Goal: Task Accomplishment & Management: Complete application form

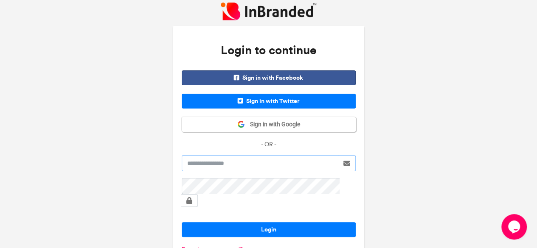
click at [240, 163] on input "text" at bounding box center [260, 163] width 157 height 16
type input "**********"
drag, startPoint x: 284, startPoint y: 166, endPoint x: 139, endPoint y: 174, distance: 145.8
click at [139, 174] on div "**********" at bounding box center [268, 145] width 537 height 291
click at [244, 163] on input "text" at bounding box center [260, 163] width 157 height 16
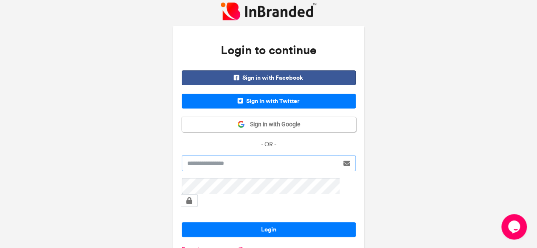
type input "**********"
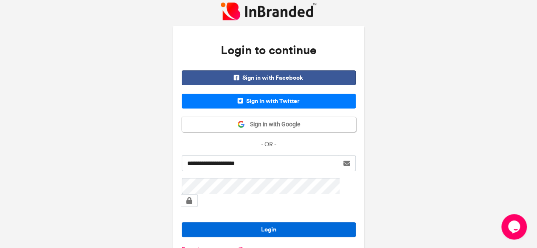
click at [259, 222] on button "Login" at bounding box center [269, 229] width 174 height 15
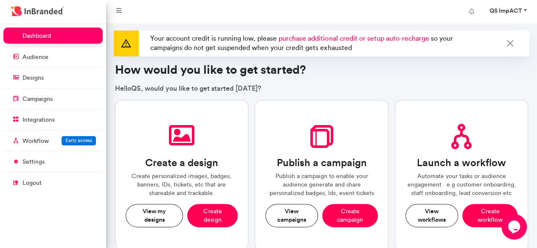
click at [510, 14] on strong "QS ImpACT" at bounding box center [505, 11] width 33 height 8
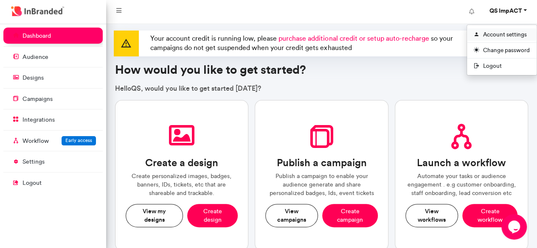
click at [502, 35] on link "Account settings" at bounding box center [502, 34] width 70 height 12
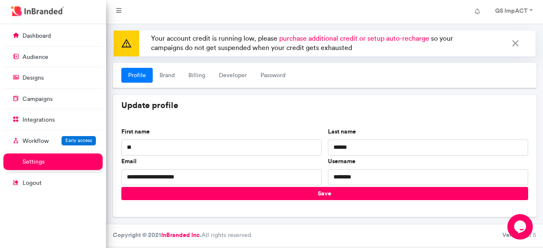
click at [326, 39] on span "purchase additional credit or setup auto-recharge" at bounding box center [354, 38] width 150 height 8
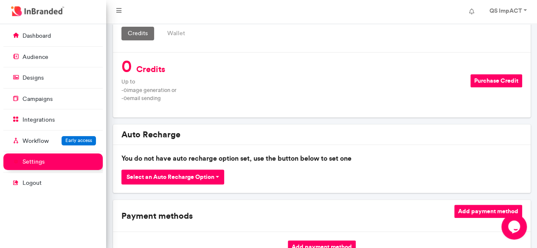
scroll to position [168, 0]
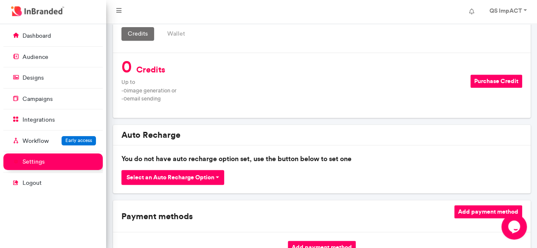
click at [488, 80] on button "Purchase Credit" at bounding box center [496, 81] width 52 height 13
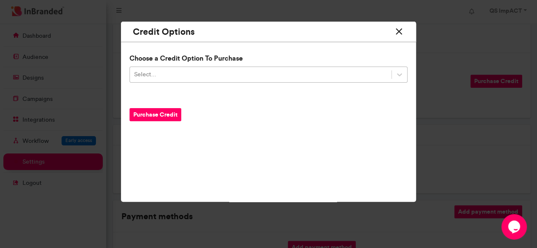
click at [272, 80] on div "Select..." at bounding box center [261, 74] width 262 height 14
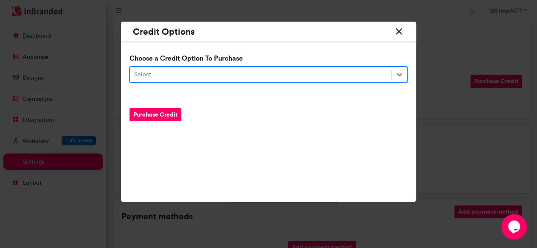
click at [185, 81] on div "Select..." at bounding box center [268, 75] width 278 height 16
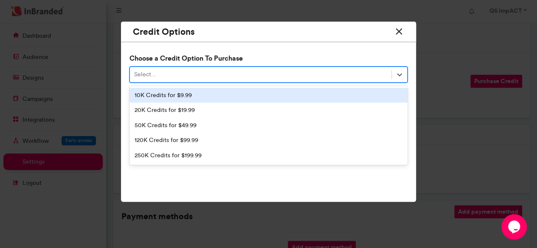
click at [201, 100] on div "10K Credits for $9.99" at bounding box center [268, 95] width 278 height 15
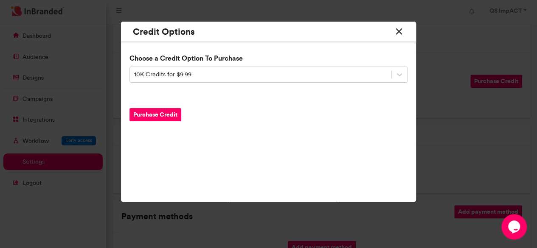
click at [401, 32] on icon at bounding box center [398, 32] width 11 height 16
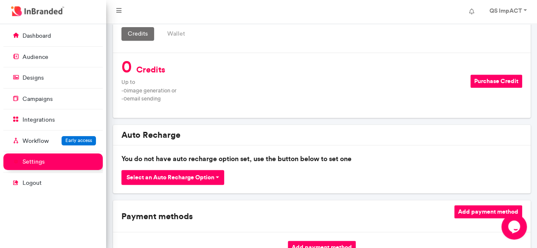
click at [179, 34] on button "Wallet" at bounding box center [176, 34] width 31 height 14
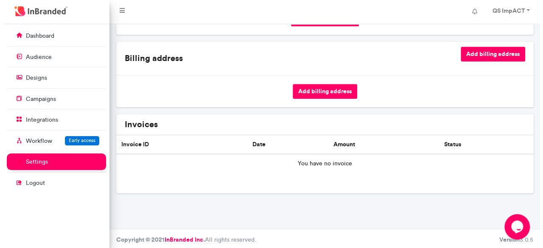
scroll to position [0, 0]
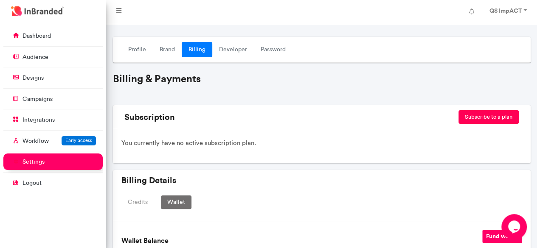
click at [140, 41] on div "Profile Brand Billing Developer Password" at bounding box center [322, 50] width 418 height 26
click at [147, 51] on link "Profile" at bounding box center [136, 49] width 31 height 15
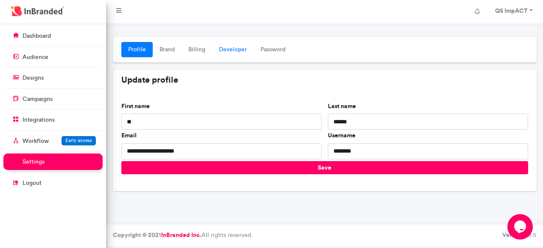
click at [247, 53] on link "Developer" at bounding box center [233, 49] width 42 height 15
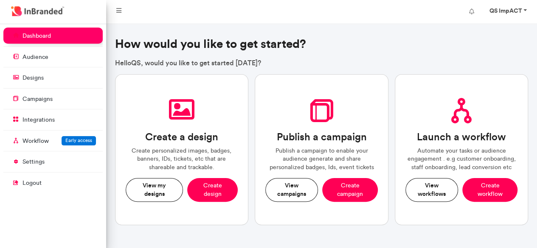
click at [508, 6] on link "QS ImpACT" at bounding box center [506, 11] width 53 height 17
click at [514, 17] on link "QS ImpACT" at bounding box center [506, 11] width 53 height 17
click at [516, 14] on strong "QS ImpACT" at bounding box center [505, 11] width 33 height 8
click at [504, 15] on link "QS ImpACT" at bounding box center [506, 11] width 53 height 17
click at [502, 10] on strong "QS ImpACT" at bounding box center [505, 11] width 33 height 8
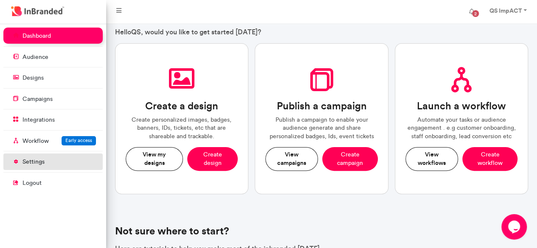
scroll to position [52, 0]
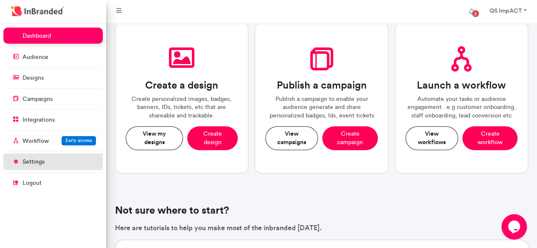
click at [41, 161] on p "settings" at bounding box center [33, 162] width 22 height 8
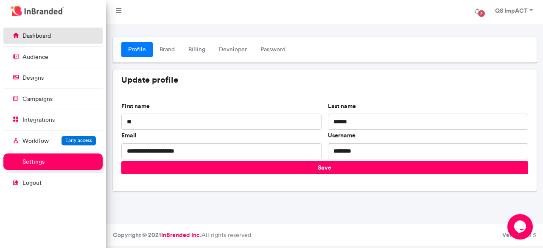
click at [41, 41] on link "dashboard" at bounding box center [52, 36] width 99 height 16
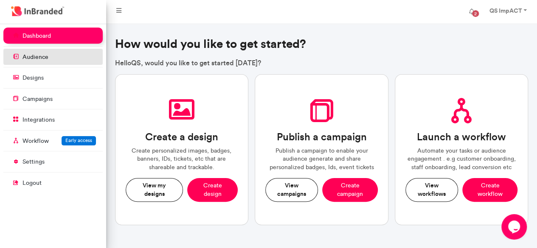
click at [59, 60] on link "audience" at bounding box center [52, 57] width 99 height 16
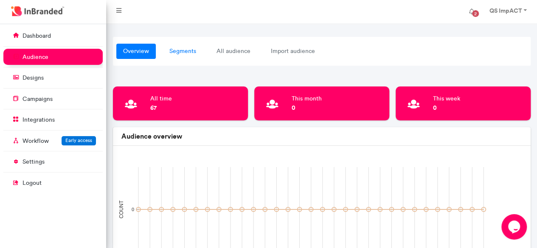
click at [167, 44] on link "segments" at bounding box center [183, 51] width 40 height 15
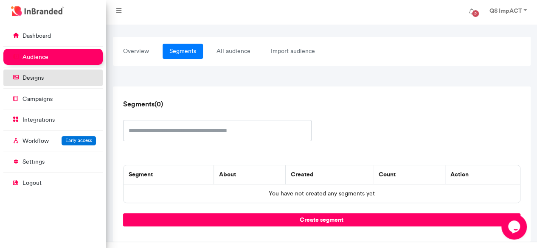
click at [70, 73] on link "designs" at bounding box center [52, 78] width 99 height 16
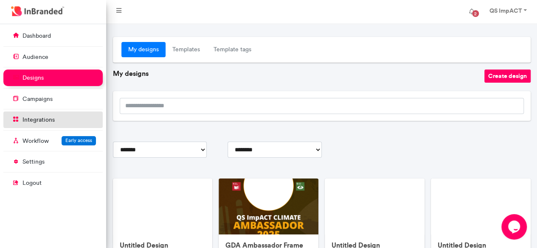
click at [59, 123] on link "integrations" at bounding box center [52, 120] width 99 height 16
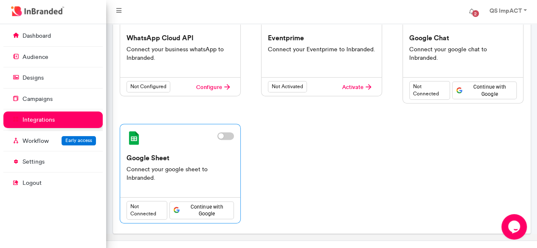
scroll to position [202, 0]
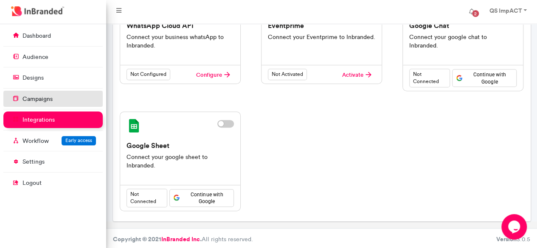
click at [65, 102] on link "campaigns" at bounding box center [52, 99] width 99 height 16
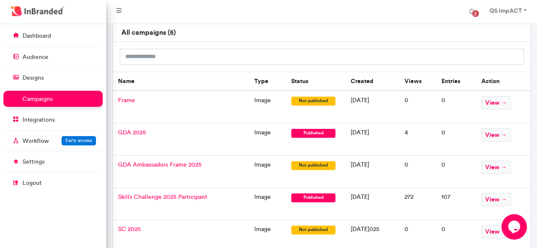
scroll to position [48, 0]
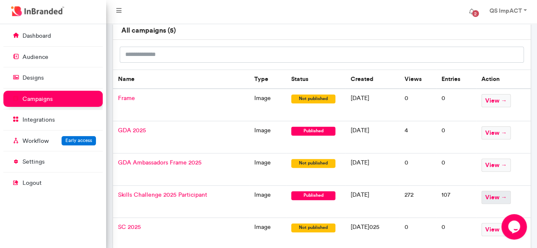
click at [496, 197] on span "view →" at bounding box center [495, 197] width 29 height 13
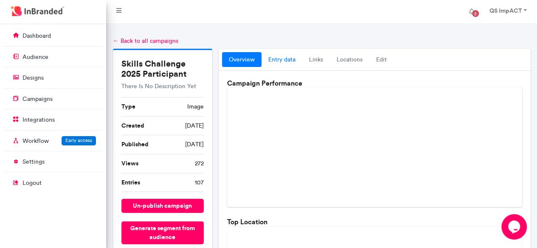
click at [284, 63] on link "entry data" at bounding box center [281, 59] width 41 height 15
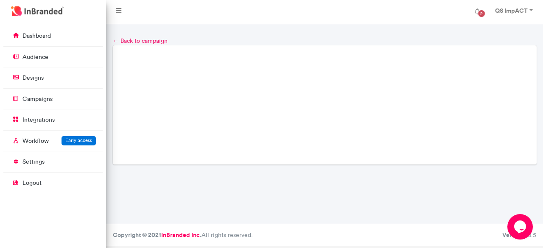
click at [135, 41] on link "← Back to campaign" at bounding box center [140, 40] width 55 height 7
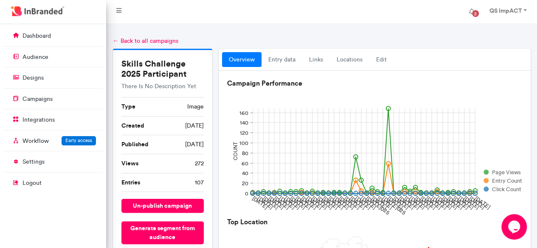
click at [127, 40] on link "← Back to all campaigns" at bounding box center [145, 40] width 65 height 7
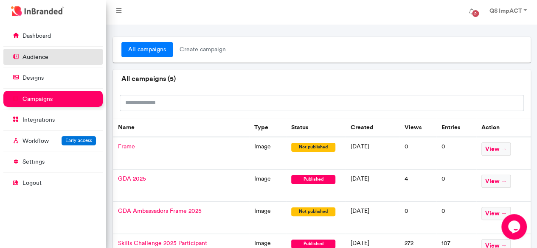
click at [47, 56] on p "audience" at bounding box center [35, 57] width 26 height 8
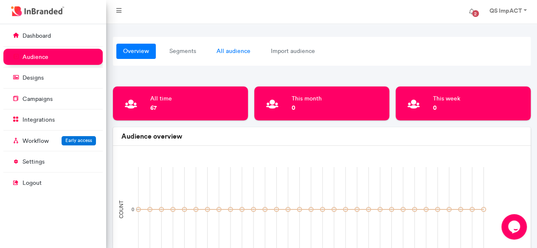
click at [219, 57] on link "all audience" at bounding box center [234, 51] width 48 height 15
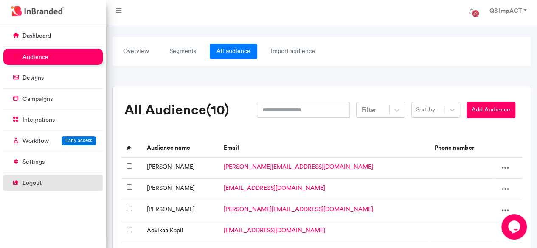
click at [48, 180] on span "logout" at bounding box center [52, 183] width 99 height 16
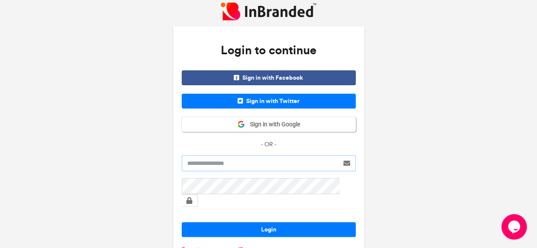
click at [243, 159] on input "text" at bounding box center [260, 163] width 157 height 16
click at [76, 28] on div "Login to continue Sign in with Facebook Sign in with Twitter Sign in with Googl…" at bounding box center [268, 145] width 537 height 291
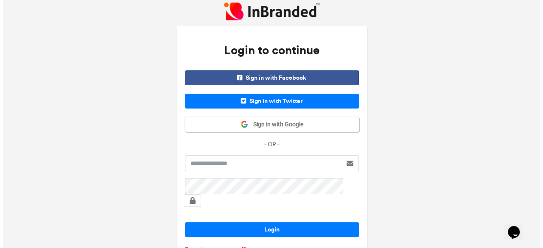
scroll to position [29, 0]
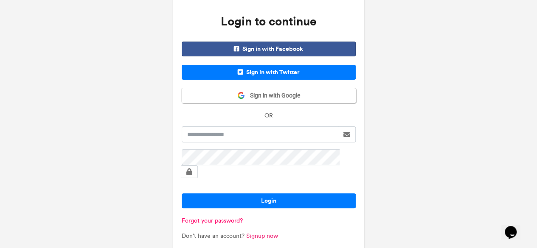
click at [276, 233] on link "Signup now" at bounding box center [262, 236] width 32 height 7
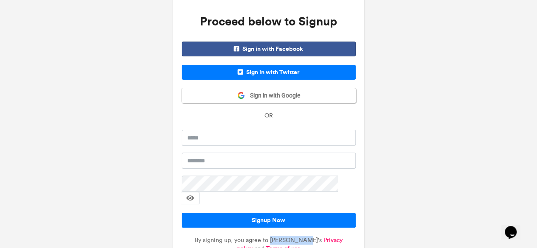
click at [276, 236] on p "By signing up, you agree to InBranded's Privacy policy and Terms of use" at bounding box center [269, 248] width 174 height 25
drag, startPoint x: 242, startPoint y: 148, endPoint x: 245, endPoint y: 140, distance: 9.1
click at [243, 146] on form "Signup Now By signing up, you agree to InBranded's Privacy policy and Terms of …" at bounding box center [269, 196] width 174 height 132
click at [246, 137] on input "email" at bounding box center [269, 138] width 174 height 16
type input "**********"
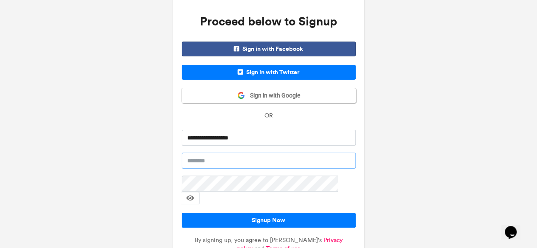
click at [246, 162] on input "text" at bounding box center [269, 161] width 174 height 16
click at [224, 160] on input "text" at bounding box center [269, 161] width 174 height 16
click at [199, 192] on div at bounding box center [190, 198] width 18 height 13
click at [194, 195] on span at bounding box center [190, 198] width 8 height 7
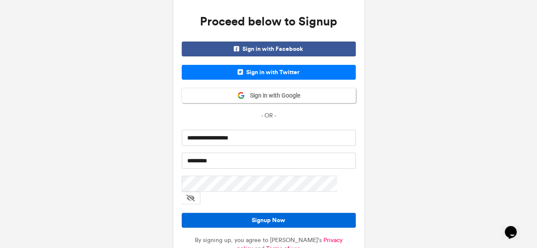
click at [313, 213] on button "Signup Now" at bounding box center [269, 220] width 174 height 15
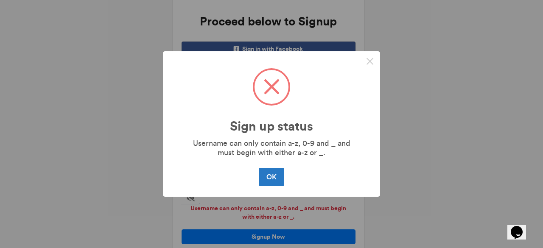
click at [278, 181] on button "OK" at bounding box center [271, 177] width 25 height 18
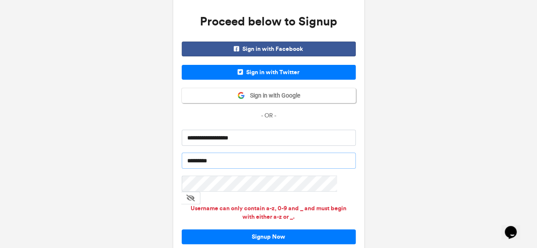
drag, startPoint x: 230, startPoint y: 161, endPoint x: 151, endPoint y: 152, distance: 79.5
click at [152, 152] on div "**********" at bounding box center [268, 139] width 537 height 337
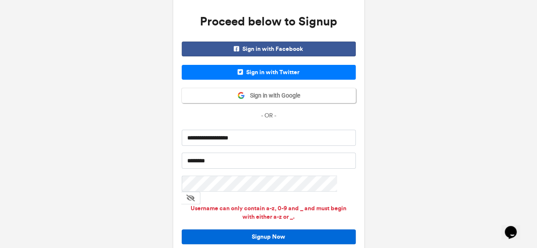
click at [257, 230] on button "Signup Now" at bounding box center [269, 237] width 174 height 15
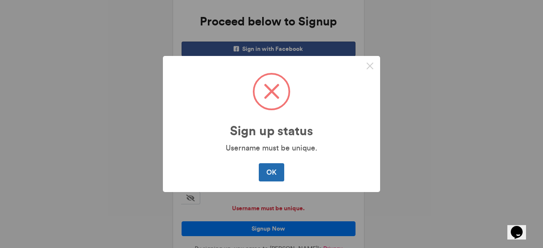
click at [276, 168] on button "OK" at bounding box center [271, 172] width 25 height 18
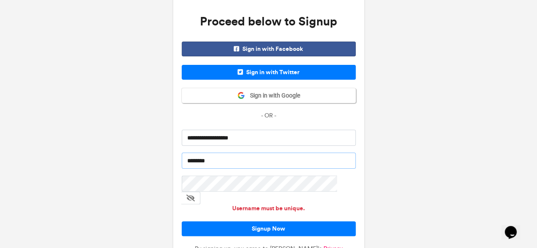
drag, startPoint x: 231, startPoint y: 159, endPoint x: 168, endPoint y: 158, distance: 63.2
click at [168, 158] on div "**********" at bounding box center [268, 135] width 537 height 329
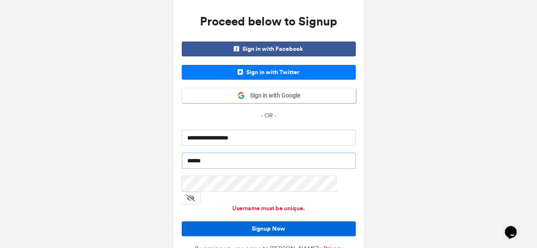
type input "******"
click at [264, 222] on button "Signup Now" at bounding box center [269, 229] width 174 height 15
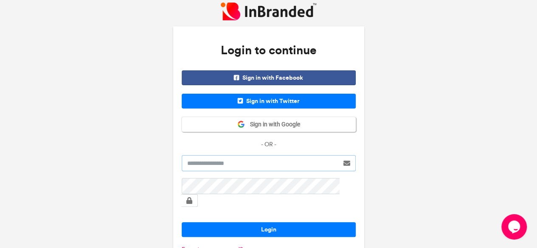
click at [238, 166] on input "text" at bounding box center [260, 163] width 157 height 16
type input "**********"
click at [182, 222] on button "Login" at bounding box center [269, 229] width 174 height 15
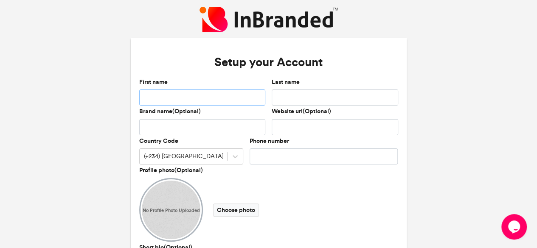
click at [189, 97] on input "First name" at bounding box center [202, 98] width 126 height 16
type input "**"
type input "******"
click at [187, 110] on label "Brand name(Optional)" at bounding box center [170, 111] width 62 height 8
click at [187, 119] on input "Brand name(Optional)" at bounding box center [202, 127] width 126 height 16
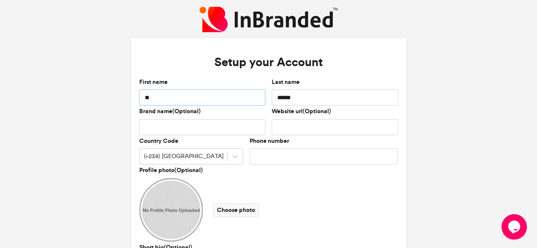
click at [183, 99] on input "**" at bounding box center [202, 98] width 126 height 16
type input "*********"
drag, startPoint x: 305, startPoint y: 94, endPoint x: 257, endPoint y: 105, distance: 48.8
click at [257, 105] on div "First name ********* Last name ****** Brand name(Optional) Website url(Optional…" at bounding box center [268, 184] width 265 height 212
click at [239, 125] on input "Brand name(Optional)" at bounding box center [202, 127] width 126 height 16
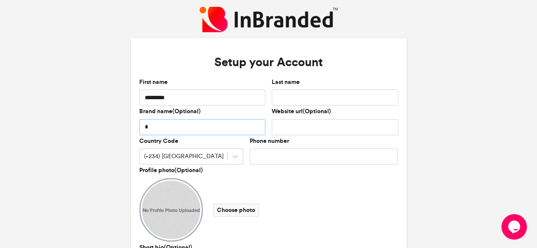
type input "*"
type input "*********"
click at [213, 159] on div "(+234) Nigeria" at bounding box center [191, 157] width 104 height 16
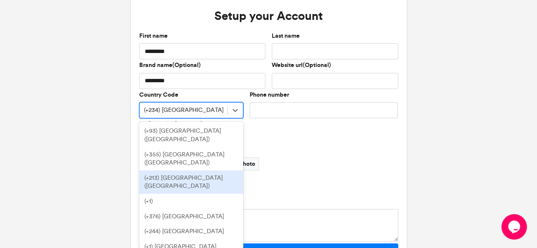
scroll to position [51, 0]
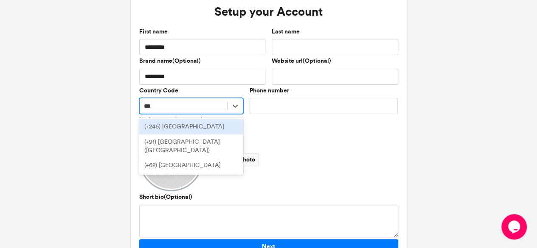
type input "****"
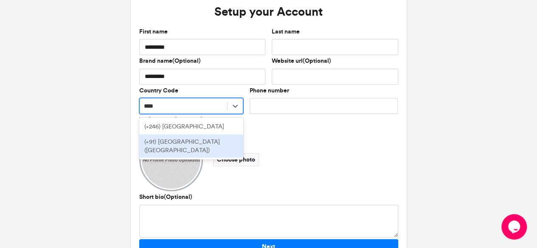
click at [198, 144] on div "(+91) India (भारत)" at bounding box center [191, 146] width 104 height 23
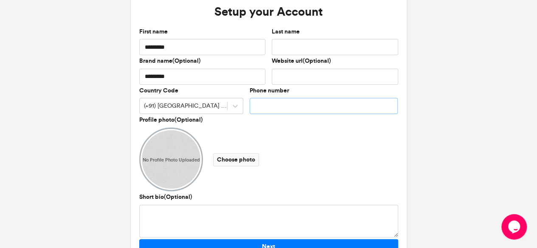
click at [259, 102] on input "Phone number" at bounding box center [324, 106] width 149 height 16
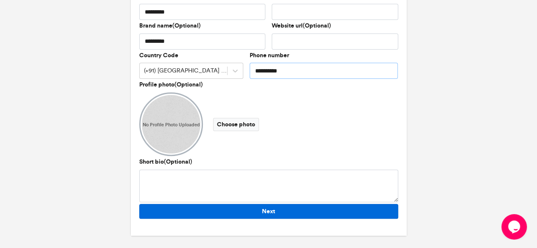
type input "**********"
click at [287, 208] on button "Next" at bounding box center [268, 211] width 259 height 15
type input "*********"
click at [305, 208] on button "Next" at bounding box center [268, 211] width 259 height 15
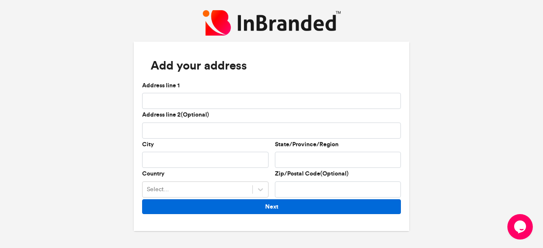
click at [276, 204] on button "Next" at bounding box center [271, 206] width 259 height 15
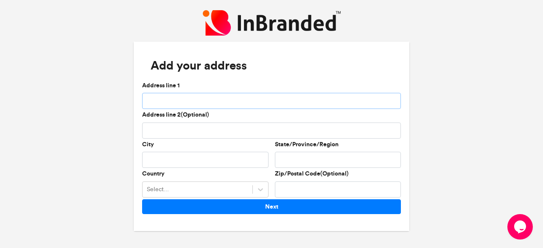
click at [205, 100] on input "Address line 1" at bounding box center [271, 101] width 259 height 16
click at [208, 104] on input "Address line 1" at bounding box center [271, 101] width 259 height 16
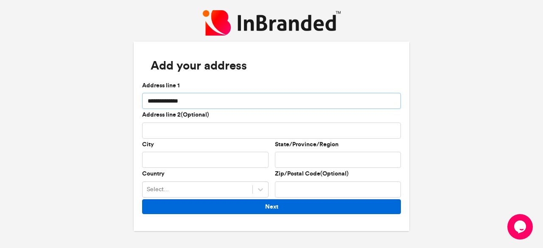
type input "**********"
click at [265, 208] on button "Next" at bounding box center [271, 206] width 259 height 15
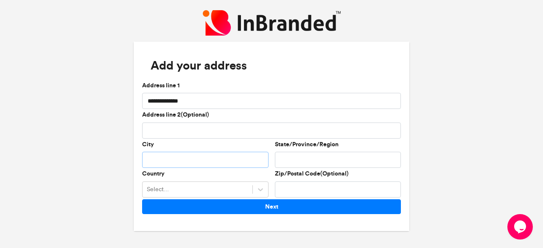
click at [177, 162] on input "City" at bounding box center [205, 160] width 126 height 16
type input "******"
drag, startPoint x: 296, startPoint y: 149, endPoint x: 310, endPoint y: 166, distance: 21.7
click at [300, 154] on div "State/Province/Region" at bounding box center [338, 154] width 126 height 28
click at [310, 166] on input "State/Province/Region" at bounding box center [338, 160] width 126 height 16
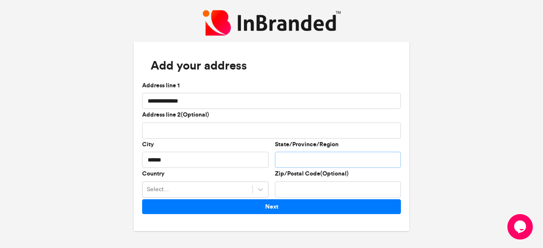
type input "*******"
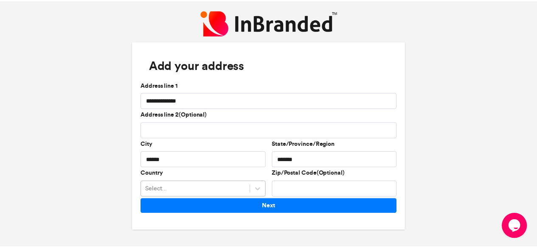
scroll to position [80, 0]
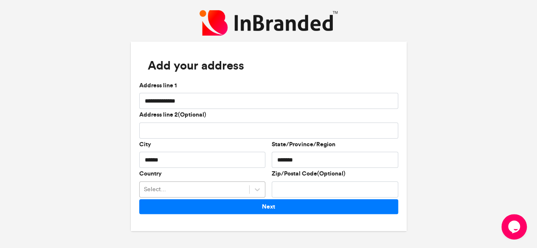
click at [194, 183] on div "Select..." at bounding box center [202, 190] width 126 height 16
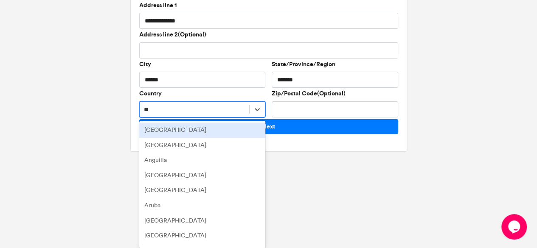
type input "***"
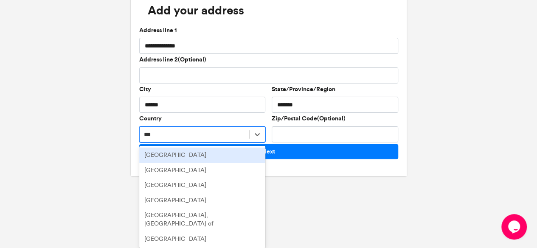
scroll to position [47, 0]
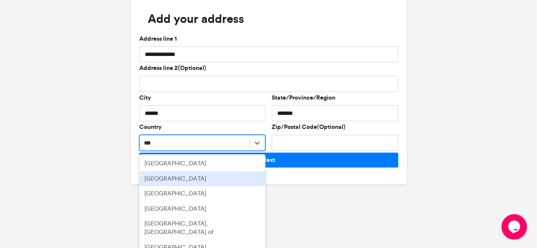
click at [206, 176] on div "United Kingdom" at bounding box center [202, 178] width 126 height 15
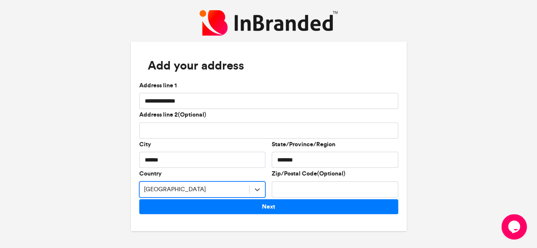
scroll to position [0, 0]
click at [311, 192] on input "Zip/Postal Code(Optional)" at bounding box center [338, 190] width 126 height 16
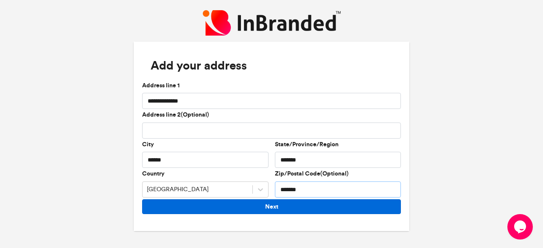
type input "*******"
click at [313, 207] on button "Next" at bounding box center [271, 206] width 259 height 15
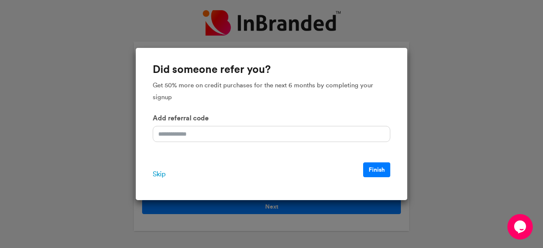
click at [160, 171] on span "Skip" at bounding box center [159, 174] width 13 height 10
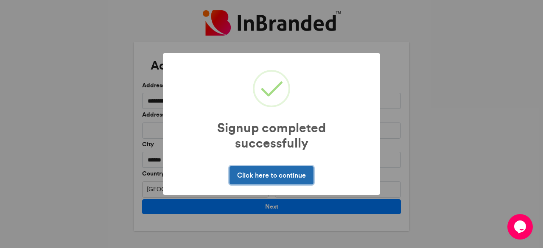
click at [264, 172] on button "Click here to continue" at bounding box center [272, 175] width 84 height 18
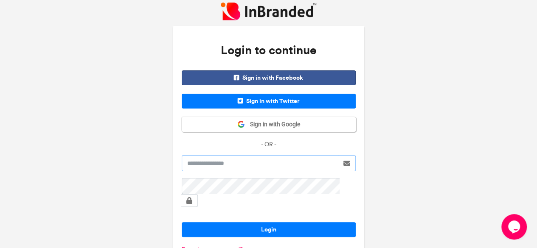
click at [267, 168] on input "text" at bounding box center [260, 163] width 157 height 16
type input "**********"
click at [182, 222] on button "Login" at bounding box center [269, 229] width 174 height 15
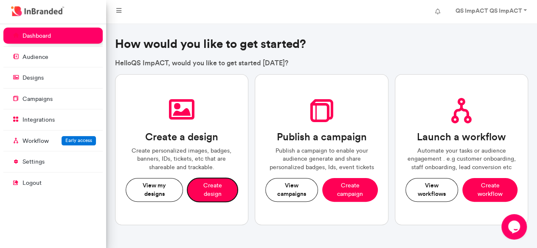
click at [223, 197] on button "Create design" at bounding box center [212, 189] width 51 height 23
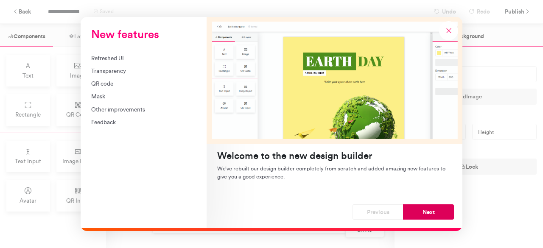
click at [413, 213] on button "Next" at bounding box center [428, 212] width 51 height 15
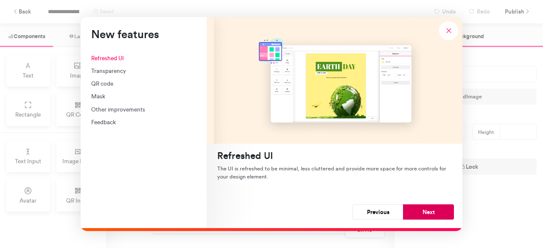
click at [430, 208] on button "Next" at bounding box center [428, 212] width 51 height 15
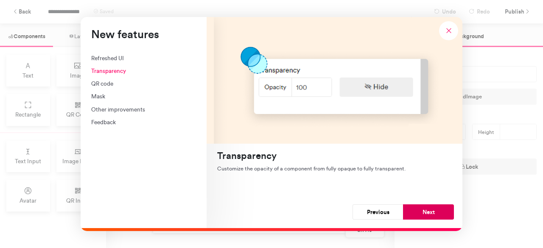
click at [430, 212] on button "Next" at bounding box center [428, 212] width 51 height 15
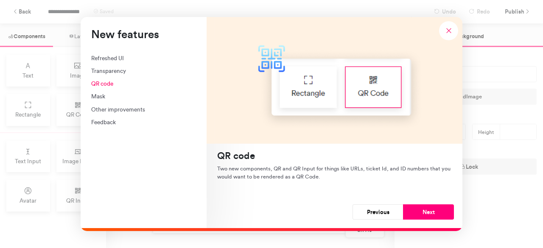
click at [430, 212] on button "Next" at bounding box center [428, 212] width 51 height 15
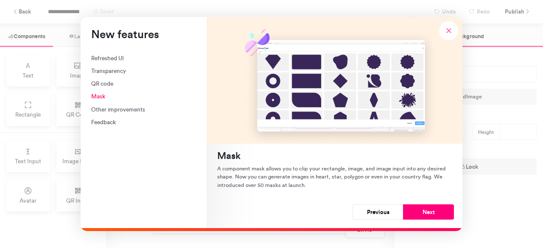
click at [430, 212] on button "Next" at bounding box center [428, 212] width 51 height 15
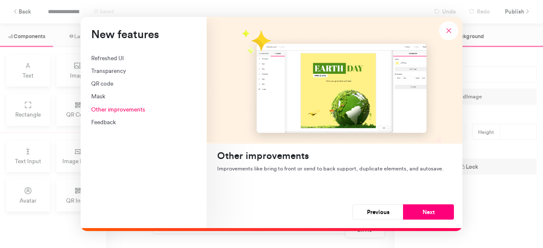
click at [430, 212] on button "Next" at bounding box center [428, 212] width 51 height 15
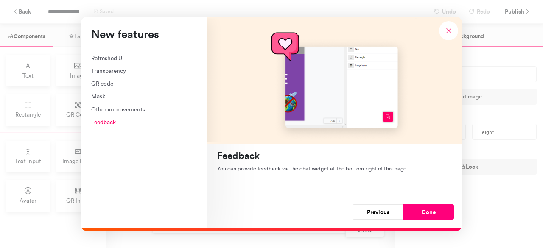
click at [430, 212] on button "Done" at bounding box center [428, 212] width 51 height 15
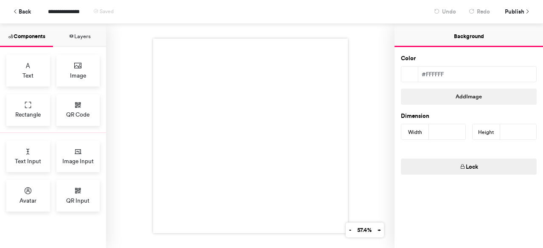
click at [430, 212] on div "Color #ffffff Add Image Dimension Width *** Height *** Lock" at bounding box center [469, 147] width 149 height 201
click at [74, 78] on span "Image" at bounding box center [78, 75] width 16 height 8
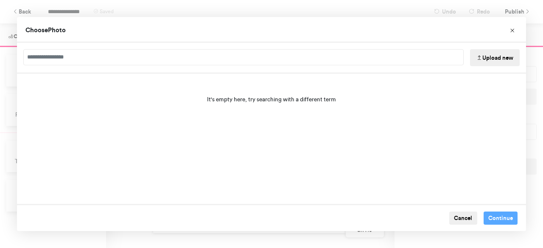
click at [497, 54] on button "Upload new" at bounding box center [495, 57] width 50 height 17
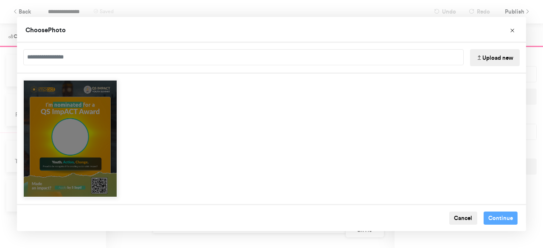
click at [75, 109] on div "Choose Image" at bounding box center [70, 139] width 95 height 118
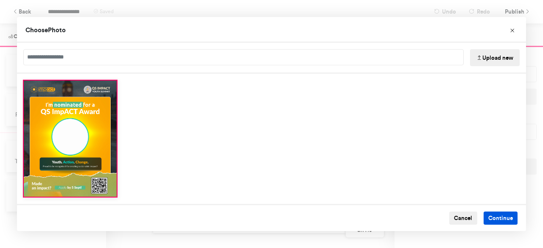
click at [496, 223] on button "Continue" at bounding box center [501, 219] width 34 height 14
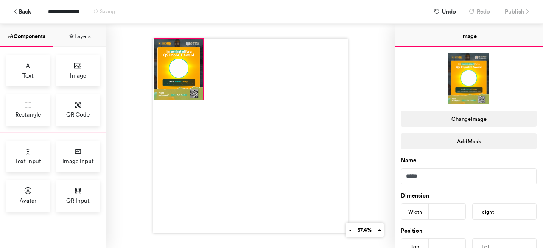
drag, startPoint x: 210, startPoint y: 106, endPoint x: 167, endPoint y: 64, distance: 60.0
click at [167, 64] on div at bounding box center [178, 69] width 49 height 61
type input "*"
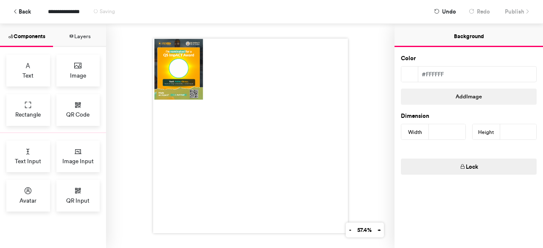
click at [201, 99] on div at bounding box center [250, 136] width 195 height 195
click at [196, 93] on div at bounding box center [178, 69] width 49 height 61
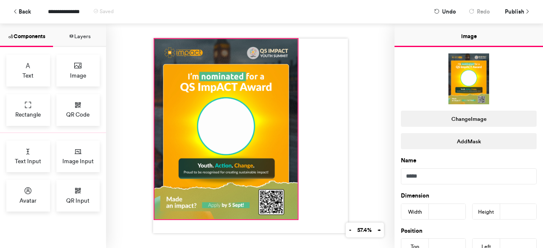
drag, startPoint x: 200, startPoint y: 96, endPoint x: 283, endPoint y: 204, distance: 136.4
click at [291, 213] on div at bounding box center [250, 136] width 195 height 195
type input "***"
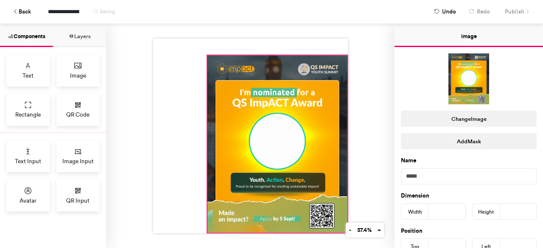
drag, startPoint x: 242, startPoint y: 152, endPoint x: 295, endPoint y: 168, distance: 55.6
click at [295, 168] on div at bounding box center [277, 144] width 140 height 177
type input "**"
type input "***"
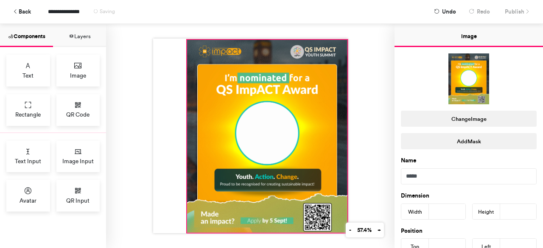
drag, startPoint x: 202, startPoint y: 50, endPoint x: 182, endPoint y: 34, distance: 25.7
click at [182, 34] on div at bounding box center [250, 136] width 289 height 225
type input "***"
type input "*"
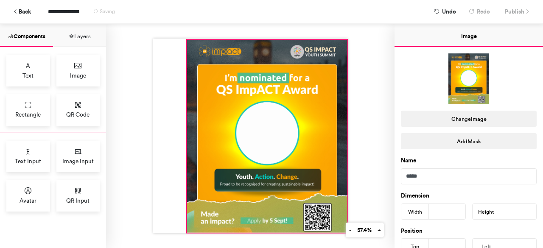
type input "***"
click at [153, 109] on div at bounding box center [250, 136] width 195 height 195
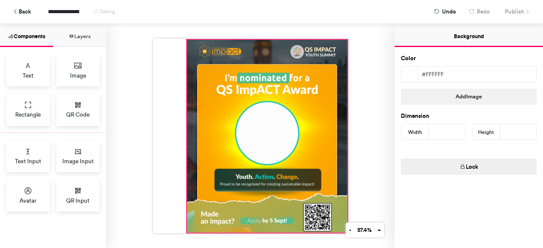
click at [269, 121] on div at bounding box center [267, 136] width 160 height 193
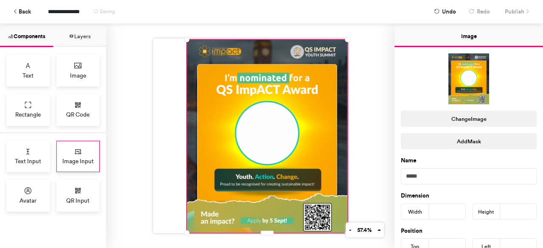
click at [79, 161] on span "Image Input" at bounding box center [77, 161] width 31 height 8
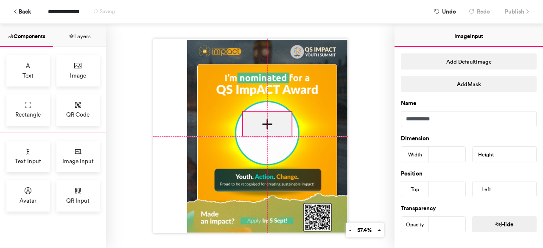
drag, startPoint x: 224, startPoint y: 95, endPoint x: 264, endPoint y: 121, distance: 47.9
click at [264, 121] on div at bounding box center [267, 124] width 49 height 24
type input "***"
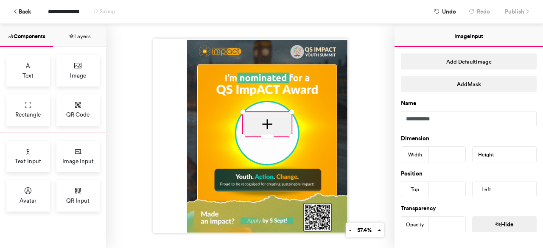
click at [265, 118] on div at bounding box center [267, 124] width 49 height 24
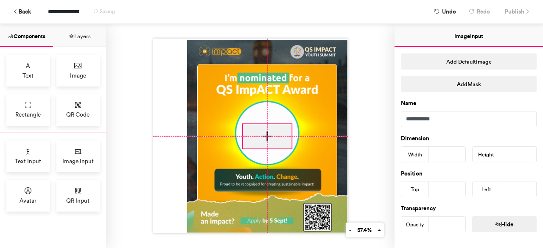
drag, startPoint x: 265, startPoint y: 135, endPoint x: 267, endPoint y: 146, distance: 12.0
click at [267, 146] on div at bounding box center [250, 136] width 195 height 195
type input "***"
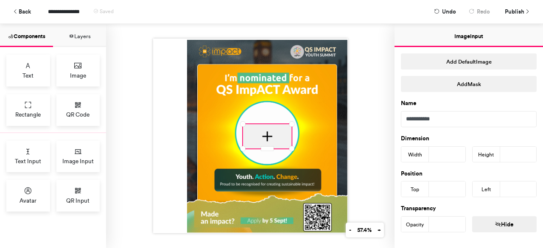
click at [79, 31] on button "Layers" at bounding box center [79, 35] width 53 height 23
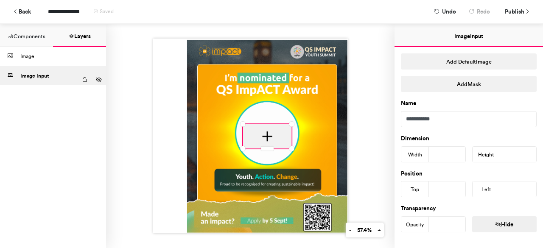
click at [15, 43] on button "Components" at bounding box center [26, 35] width 53 height 23
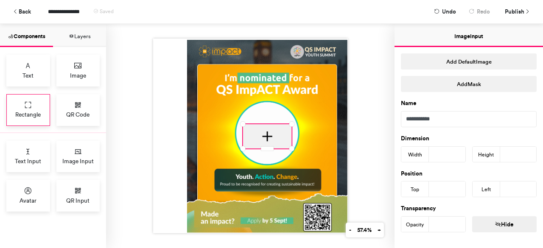
click at [35, 115] on span "Rectangle" at bounding box center [27, 114] width 25 height 8
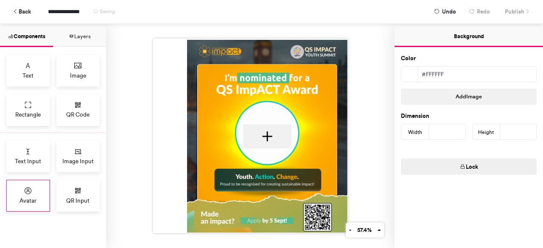
click at [34, 196] on span "Avatar" at bounding box center [28, 200] width 17 height 8
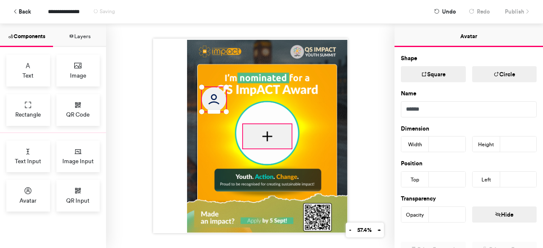
click at [275, 132] on div at bounding box center [267, 136] width 49 height 24
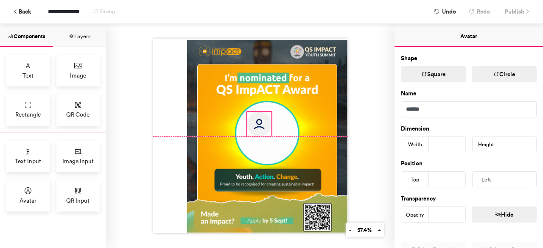
drag, startPoint x: 212, startPoint y: 97, endPoint x: 257, endPoint y: 120, distance: 51.1
click at [257, 120] on img at bounding box center [259, 124] width 24 height 24
type input "***"
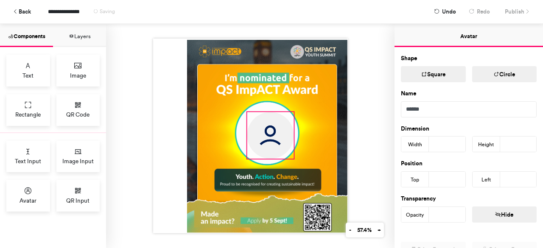
drag, startPoint x: 267, startPoint y: 133, endPoint x: 273, endPoint y: 144, distance: 12.9
click at [289, 154] on div at bounding box center [250, 136] width 195 height 195
type input "***"
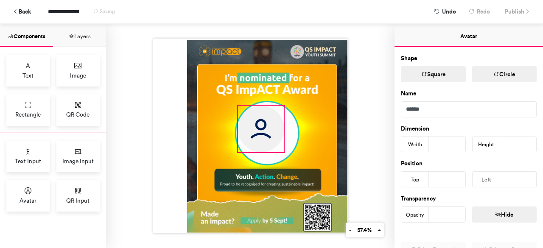
drag, startPoint x: 273, startPoint y: 144, endPoint x: 264, endPoint y: 138, distance: 11.3
click at [264, 138] on img at bounding box center [261, 129] width 47 height 47
type input "***"
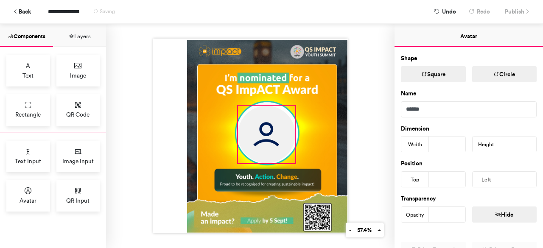
drag, startPoint x: 281, startPoint y: 149, endPoint x: 276, endPoint y: 146, distance: 5.3
click at [290, 157] on div at bounding box center [250, 136] width 195 height 195
type input "***"
click at [273, 140] on img at bounding box center [267, 133] width 56 height 56
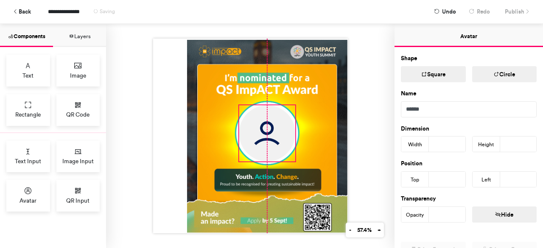
type input "***"
click at [16, 13] on icon at bounding box center [16, 12] width 6 height 6
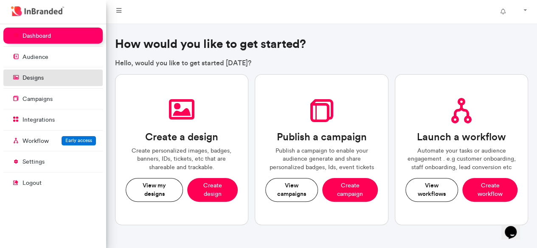
click at [59, 75] on link "designs" at bounding box center [52, 78] width 99 height 16
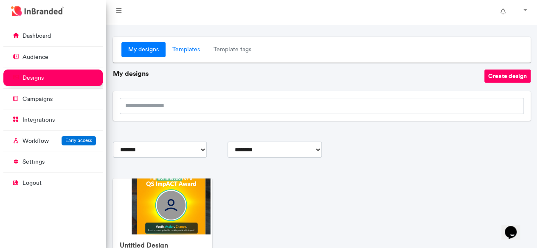
click at [201, 45] on link "Templates" at bounding box center [186, 49] width 41 height 15
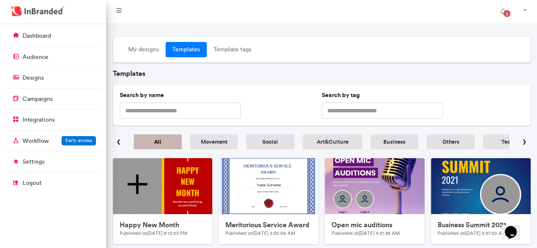
click at [123, 39] on div "My designs Templates Template tags" at bounding box center [322, 50] width 418 height 26
drag, startPoint x: 152, startPoint y: 65, endPoint x: 150, endPoint y: 60, distance: 5.1
click at [148, 55] on link "My designs" at bounding box center [143, 49] width 44 height 15
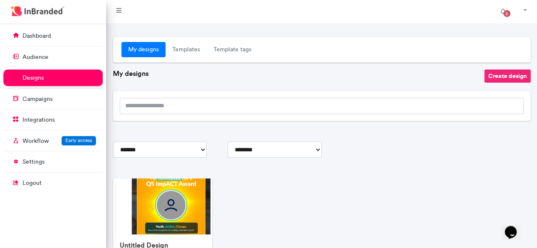
click at [517, 79] on button "Create design" at bounding box center [507, 76] width 46 height 13
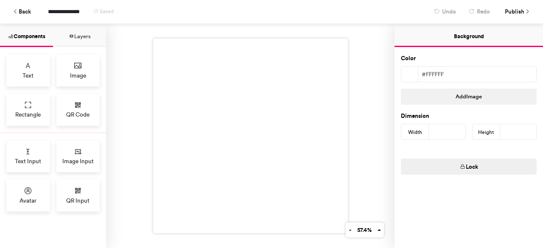
drag, startPoint x: 447, startPoint y: 132, endPoint x: 422, endPoint y: 134, distance: 25.6
click at [422, 134] on div "Width ***" at bounding box center [433, 132] width 65 height 16
type input "****"
drag, startPoint x: 519, startPoint y: 133, endPoint x: 495, endPoint y: 135, distance: 24.2
click at [495, 135] on div "Height ***" at bounding box center [504, 132] width 65 height 16
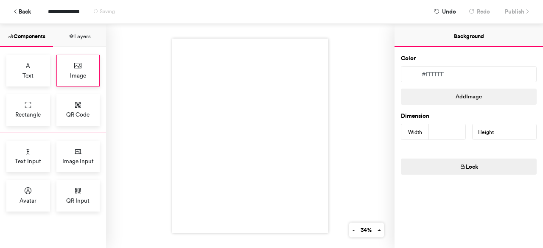
type input "****"
click at [81, 82] on div "Image" at bounding box center [78, 71] width 44 height 32
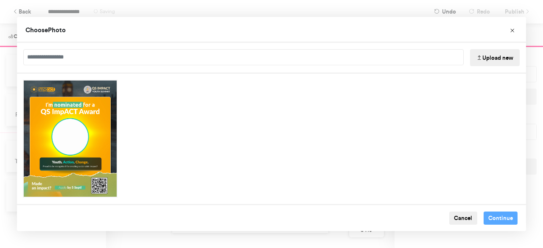
click at [135, 129] on div "Choose Image" at bounding box center [271, 139] width 509 height 130
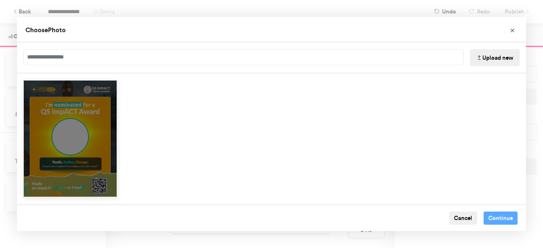
click at [58, 129] on div "Choose Image" at bounding box center [70, 139] width 95 height 118
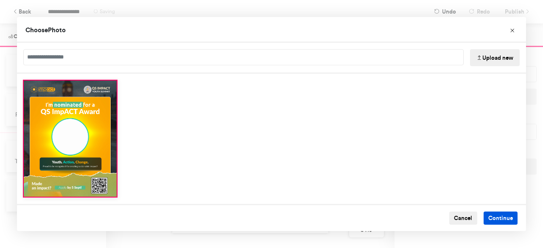
click at [494, 219] on button "Continue" at bounding box center [501, 219] width 34 height 14
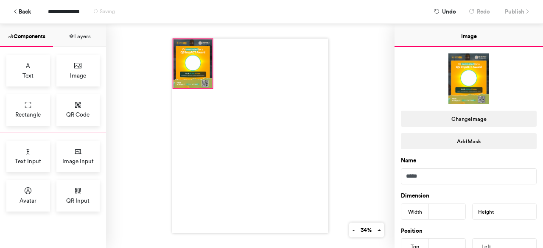
drag, startPoint x: 221, startPoint y: 94, endPoint x: 183, endPoint y: 56, distance: 52.8
click at [183, 56] on div at bounding box center [193, 63] width 39 height 49
type input "*"
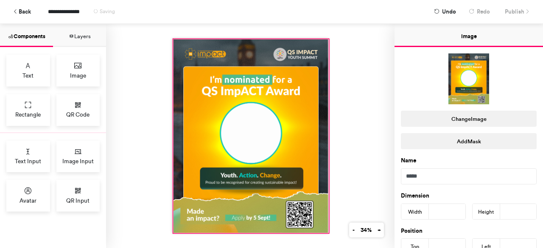
drag, startPoint x: 210, startPoint y: 84, endPoint x: 326, endPoint y: 230, distance: 186.0
click at [326, 230] on div at bounding box center [250, 136] width 289 height 225
type input "****"
click at [348, 167] on div at bounding box center [250, 136] width 289 height 225
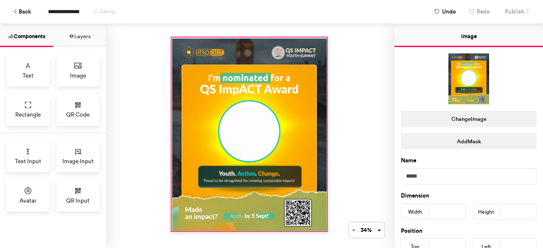
click at [205, 118] on div at bounding box center [249, 135] width 155 height 194
type input "**"
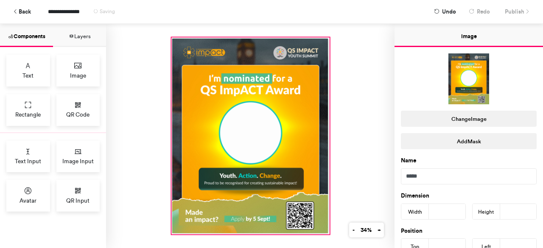
click at [327, 231] on div at bounding box center [250, 136] width 289 height 225
type input "****"
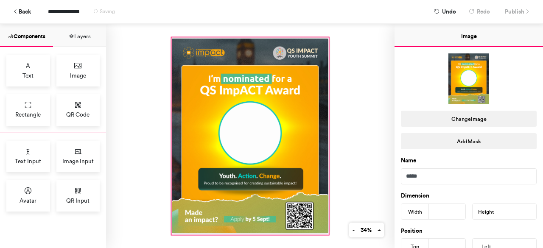
click at [324, 231] on div at bounding box center [250, 136] width 289 height 225
type input "****"
drag, startPoint x: 21, startPoint y: 193, endPoint x: 56, endPoint y: 176, distance: 38.5
click at [21, 193] on div "Avatar" at bounding box center [28, 196] width 44 height 32
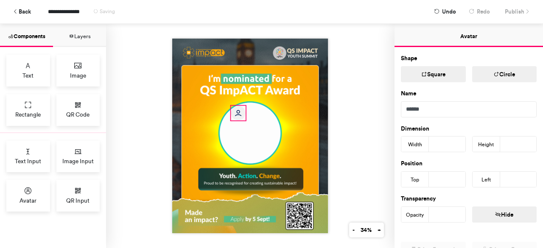
drag, startPoint x: 218, startPoint y: 89, endPoint x: 239, endPoint y: 107, distance: 27.6
click at [239, 107] on img at bounding box center [238, 113] width 14 height 14
type input "***"
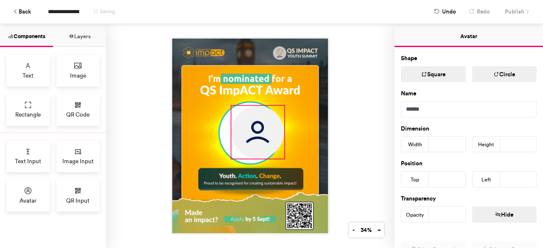
drag, startPoint x: 244, startPoint y: 118, endPoint x: 287, endPoint y: 166, distance: 64.9
click at [287, 166] on div at bounding box center [250, 136] width 156 height 195
type input "***"
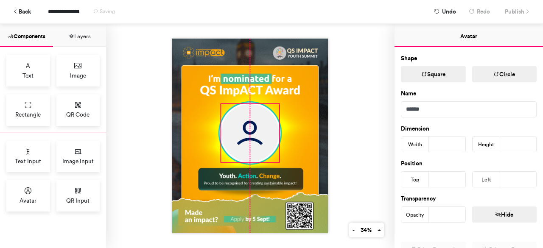
drag, startPoint x: 256, startPoint y: 131, endPoint x: 247, endPoint y: 129, distance: 9.9
click at [247, 129] on img at bounding box center [251, 133] width 58 height 58
type input "***"
click at [244, 129] on img at bounding box center [251, 132] width 58 height 58
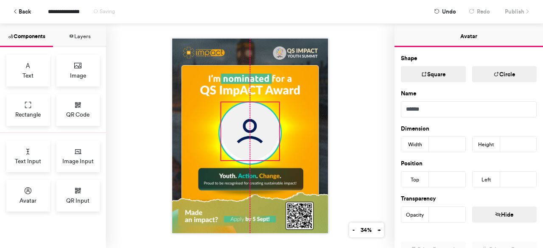
type input "***"
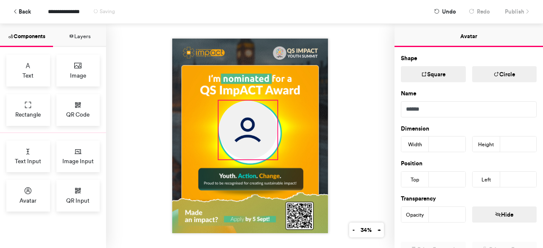
click at [274, 155] on div at bounding box center [250, 136] width 156 height 195
type input "***"
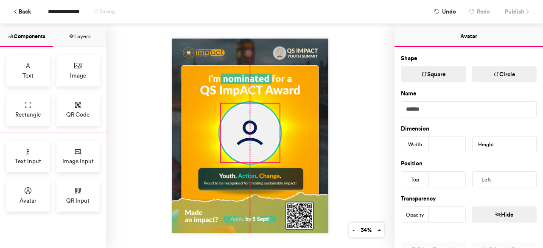
click at [257, 140] on img at bounding box center [250, 133] width 59 height 59
type input "***"
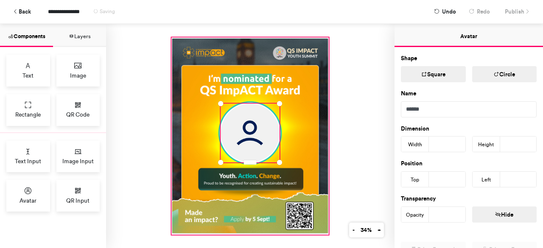
click at [339, 122] on div at bounding box center [250, 136] width 289 height 225
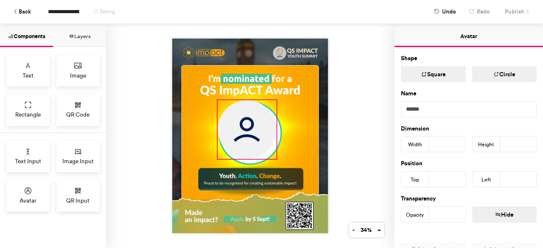
drag, startPoint x: 243, startPoint y: 120, endPoint x: 239, endPoint y: 115, distance: 6.6
click at [239, 115] on img at bounding box center [247, 130] width 59 height 59
type input "***"
click at [275, 154] on div at bounding box center [250, 136] width 156 height 195
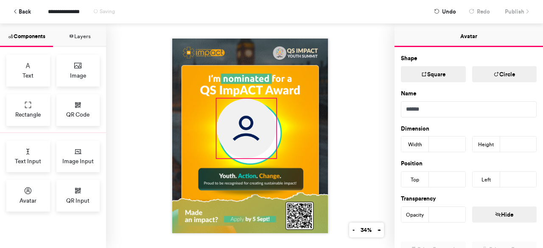
type input "***"
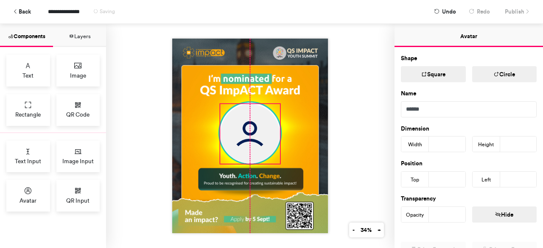
drag, startPoint x: 253, startPoint y: 125, endPoint x: 255, endPoint y: 129, distance: 5.3
click at [255, 129] on img at bounding box center [250, 133] width 59 height 59
type input "***"
click at [345, 116] on div at bounding box center [250, 136] width 289 height 225
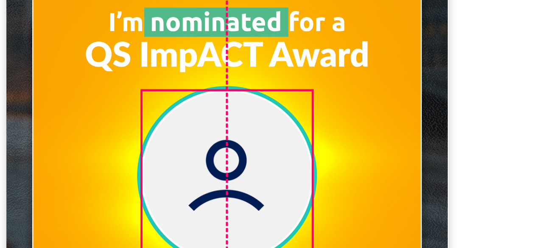
click at [253, 120] on img at bounding box center [250, 133] width 59 height 59
type input "***"
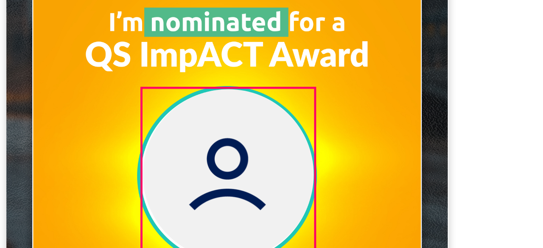
click at [278, 99] on div at bounding box center [250, 136] width 156 height 195
type input "***"
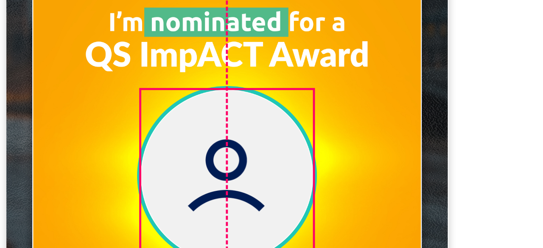
click at [261, 112] on img at bounding box center [250, 133] width 60 height 60
type input "***"
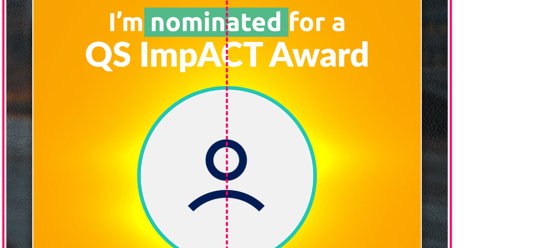
click at [289, 106] on div at bounding box center [250, 136] width 157 height 197
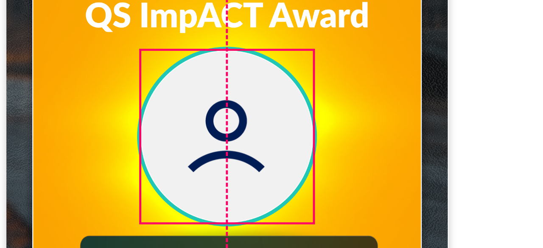
click at [254, 126] on img at bounding box center [250, 133] width 60 height 60
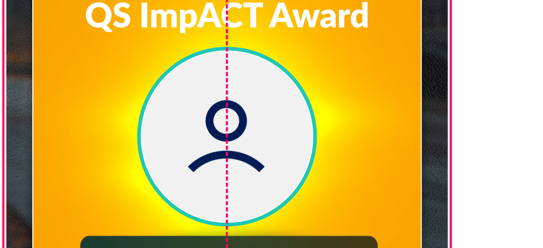
click at [302, 133] on div at bounding box center [250, 136] width 157 height 197
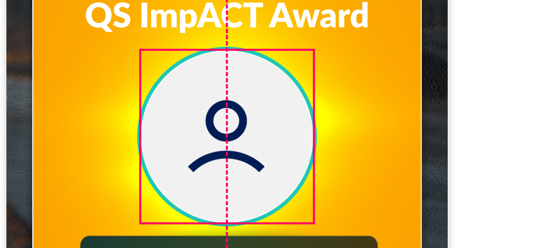
click at [263, 132] on img at bounding box center [250, 133] width 60 height 60
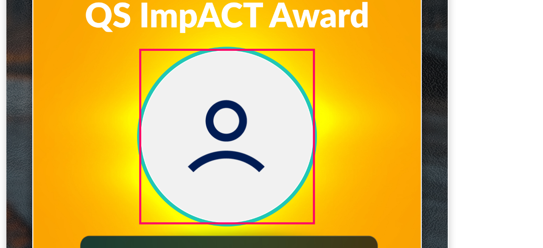
click at [217, 162] on div at bounding box center [250, 136] width 156 height 195
click at [278, 160] on div at bounding box center [250, 136] width 156 height 195
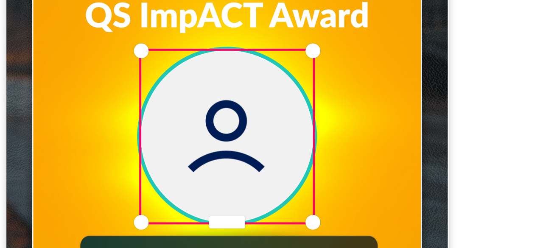
click at [297, 140] on div at bounding box center [250, 136] width 157 height 197
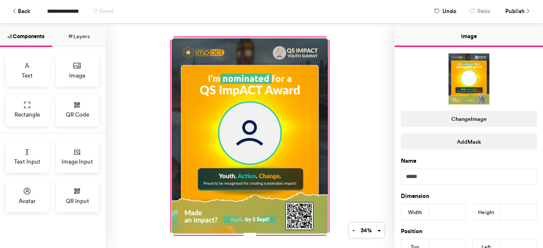
click at [356, 128] on div at bounding box center [250, 136] width 289 height 225
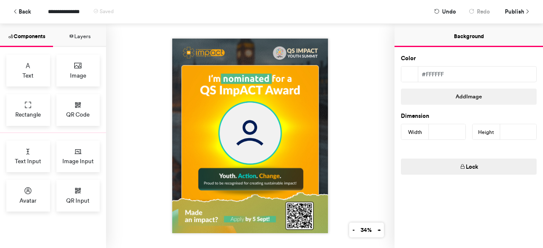
click at [431, 163] on button "Lock" at bounding box center [469, 167] width 136 height 16
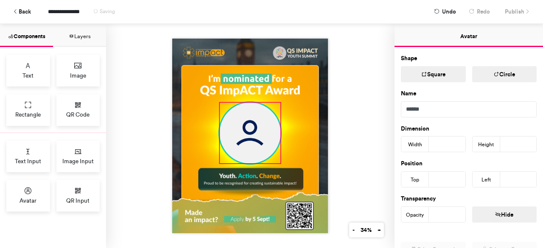
click at [235, 126] on img at bounding box center [250, 133] width 60 height 60
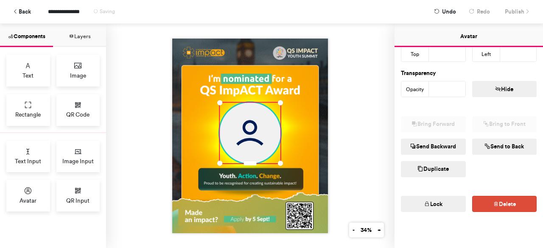
click at [442, 204] on button "Lock" at bounding box center [433, 204] width 65 height 16
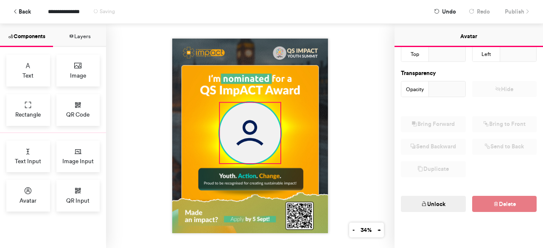
click at [297, 117] on div at bounding box center [250, 136] width 157 height 197
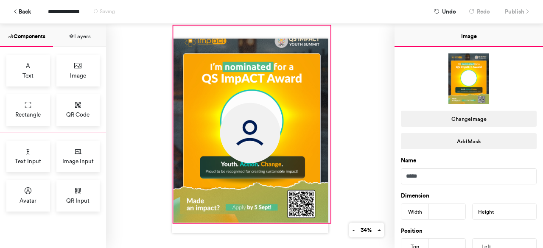
drag, startPoint x: 291, startPoint y: 133, endPoint x: 292, endPoint y: 120, distance: 12.8
click at [292, 120] on div at bounding box center [252, 124] width 157 height 197
type input "***"
type input "*"
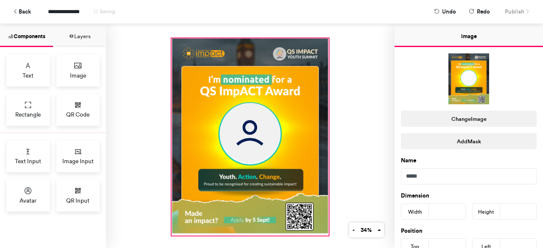
click at [298, 121] on div at bounding box center [250, 137] width 157 height 197
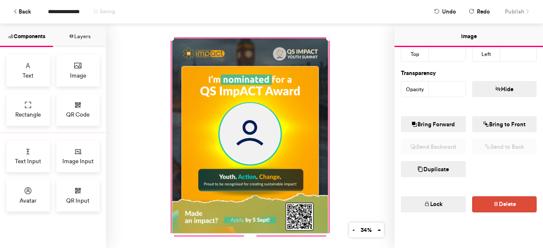
click at [442, 203] on button "Lock" at bounding box center [433, 204] width 65 height 16
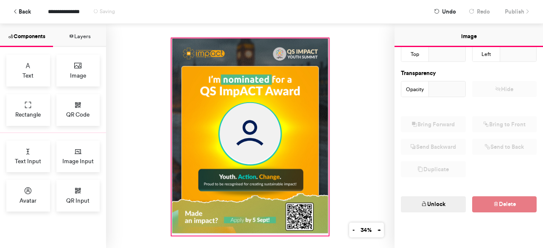
drag, startPoint x: 347, startPoint y: 145, endPoint x: 323, endPoint y: 136, distance: 25.2
click at [347, 144] on div at bounding box center [250, 136] width 289 height 225
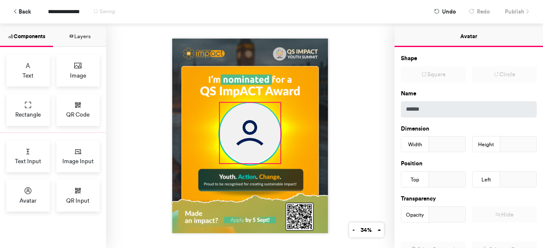
drag, startPoint x: 241, startPoint y: 131, endPoint x: 244, endPoint y: 135, distance: 5.3
click at [244, 135] on img at bounding box center [250, 133] width 60 height 60
drag, startPoint x: 257, startPoint y: 149, endPoint x: 272, endPoint y: 175, distance: 29.8
click at [260, 152] on img at bounding box center [250, 133] width 60 height 60
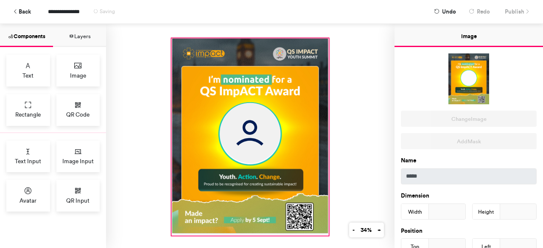
drag, startPoint x: 279, startPoint y: 188, endPoint x: 281, endPoint y: 210, distance: 22.1
click at [281, 210] on div at bounding box center [250, 137] width 157 height 197
drag, startPoint x: 327, startPoint y: 126, endPoint x: 346, endPoint y: 120, distance: 20.7
click at [330, 125] on div at bounding box center [250, 136] width 289 height 225
click at [361, 116] on div at bounding box center [250, 136] width 289 height 225
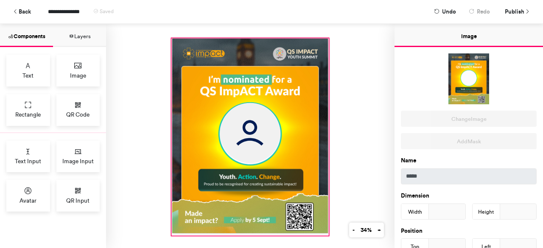
drag, startPoint x: 312, startPoint y: 191, endPoint x: 325, endPoint y: 185, distance: 14.7
click at [312, 190] on div at bounding box center [250, 137] width 157 height 197
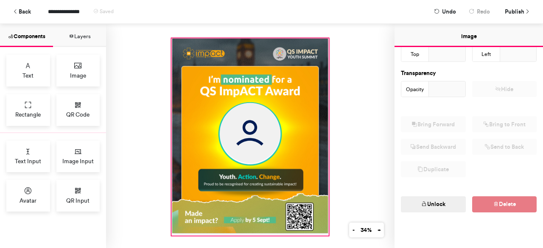
click at [446, 206] on button "Unlock" at bounding box center [433, 204] width 65 height 16
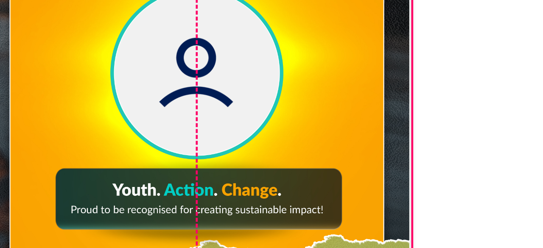
click at [268, 169] on div at bounding box center [250, 136] width 157 height 197
type input "**"
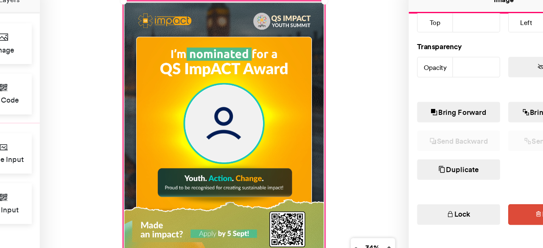
click at [357, 165] on div at bounding box center [250, 136] width 289 height 225
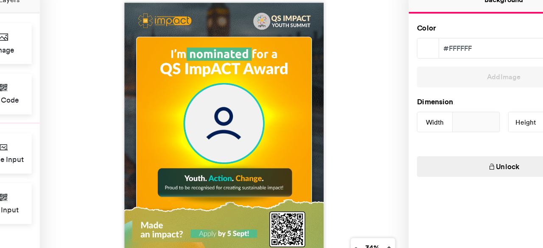
click at [334, 154] on div at bounding box center [250, 136] width 289 height 225
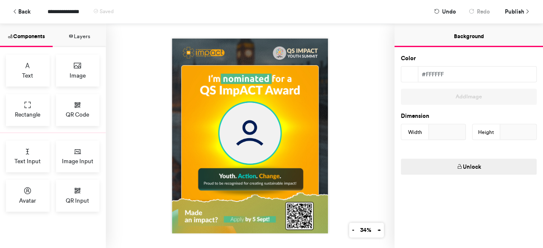
scroll to position [0, 0]
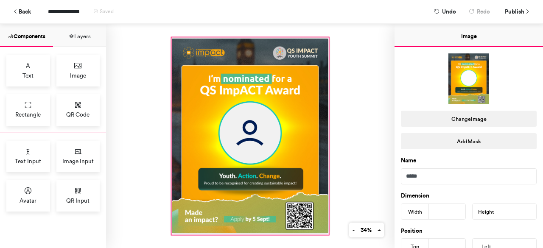
click at [289, 177] on div at bounding box center [250, 136] width 157 height 197
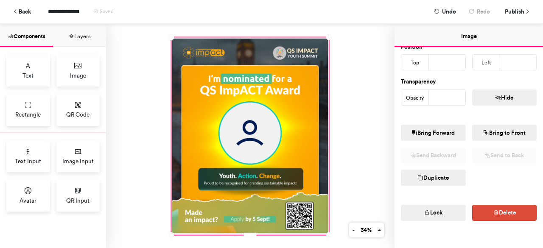
scroll to position [193, 0]
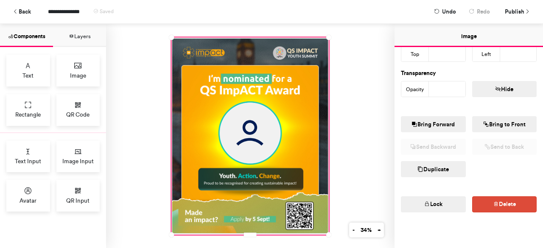
click at [429, 205] on button "Lock" at bounding box center [433, 204] width 65 height 16
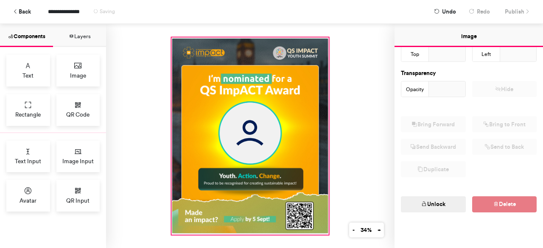
click at [341, 156] on div at bounding box center [250, 136] width 289 height 225
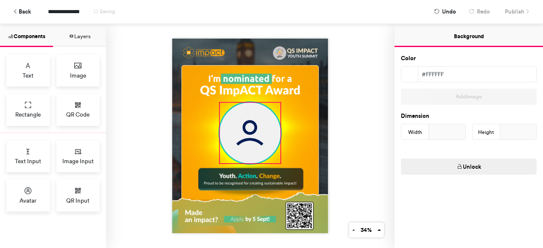
click at [240, 125] on img at bounding box center [250, 133] width 60 height 60
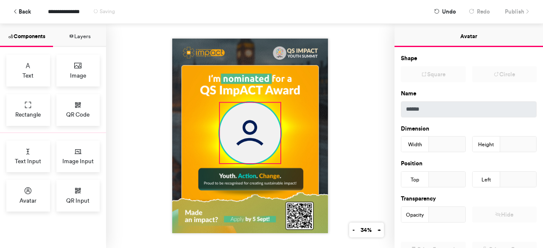
scroll to position [126, 0]
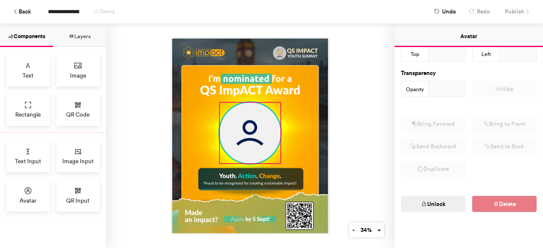
click at [350, 140] on div at bounding box center [250, 136] width 289 height 225
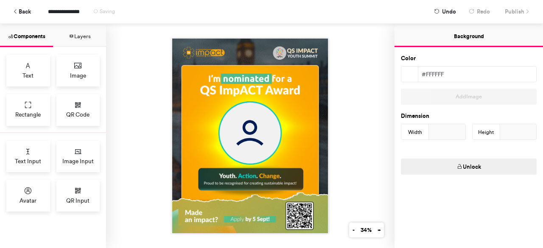
drag, startPoint x: 137, startPoint y: 109, endPoint x: 139, endPoint y: 104, distance: 5.3
click at [137, 108] on div at bounding box center [250, 136] width 289 height 225
click at [529, 8] on button "Publish" at bounding box center [517, 11] width 36 height 15
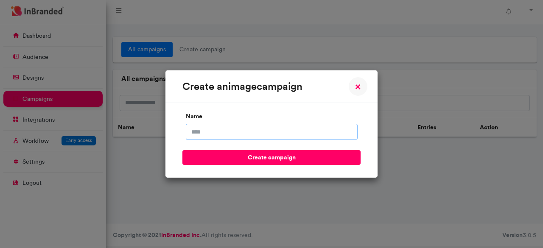
click at [316, 129] on input "name" at bounding box center [272, 132] width 172 height 16
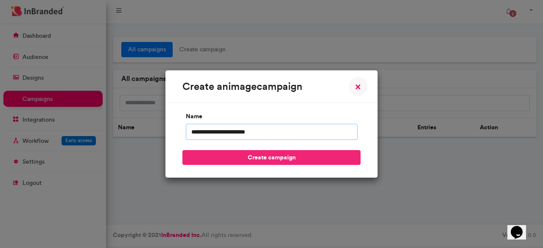
type input "**********"
click at [314, 157] on button "create campaign" at bounding box center [271, 157] width 178 height 15
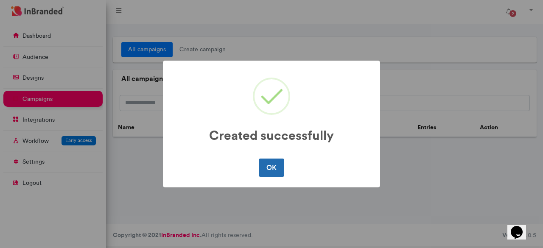
click at [275, 163] on button "OK" at bounding box center [271, 168] width 25 height 18
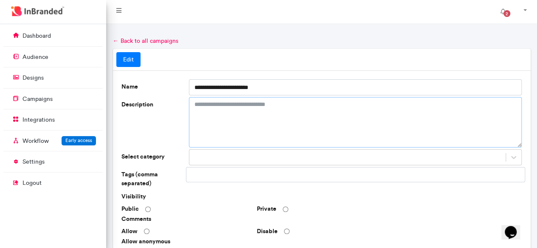
click at [222, 112] on textarea "Description" at bounding box center [355, 122] width 333 height 51
click at [246, 91] on input "**********" at bounding box center [355, 87] width 333 height 16
click at [293, 90] on input "**********" at bounding box center [355, 87] width 333 height 16
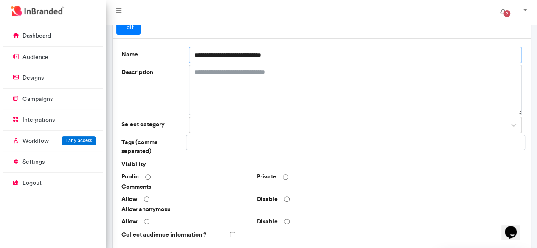
scroll to position [33, 0]
click at [283, 179] on div "Private" at bounding box center [322, 176] width 136 height 8
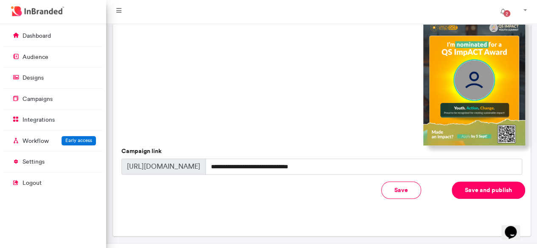
scroll to position [294, 0]
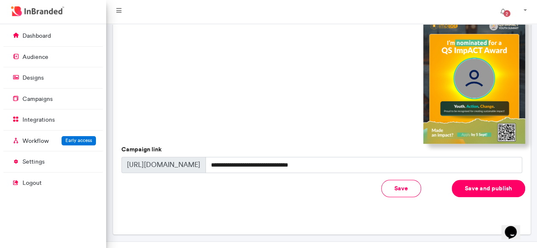
click at [484, 192] on button "Save and publish" at bounding box center [488, 188] width 73 height 17
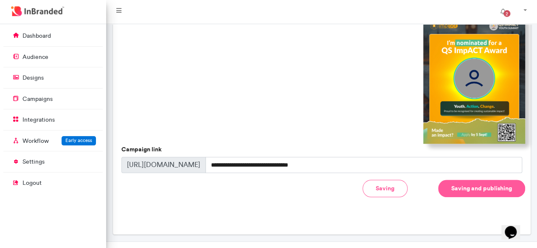
type input "**********"
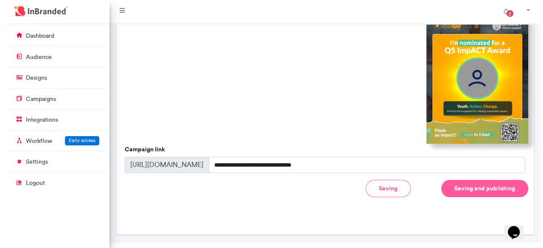
scroll to position [295, 0]
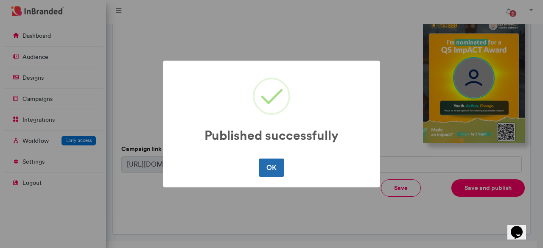
click at [272, 171] on button "OK" at bounding box center [271, 168] width 25 height 18
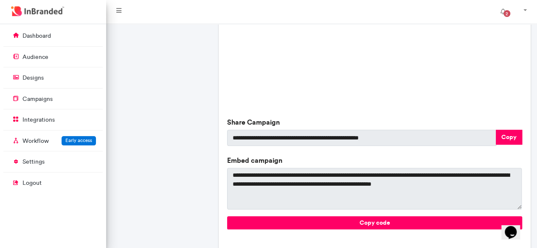
scroll to position [349, 0]
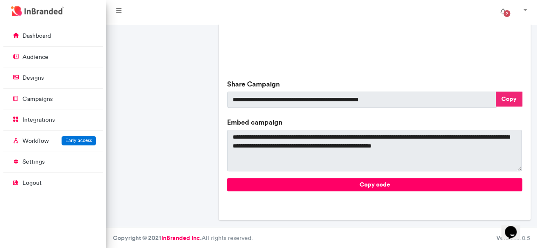
click at [502, 97] on button "Copy" at bounding box center [509, 99] width 26 height 15
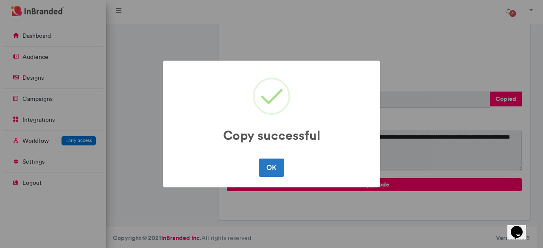
click at [480, 115] on div "Copy successful × OK No Cancel" at bounding box center [271, 124] width 543 height 248
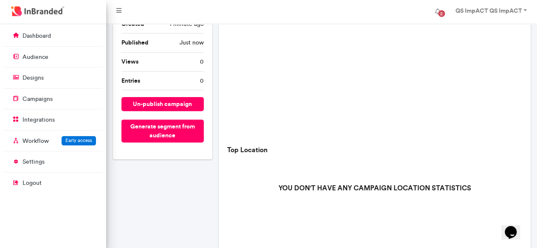
scroll to position [0, 0]
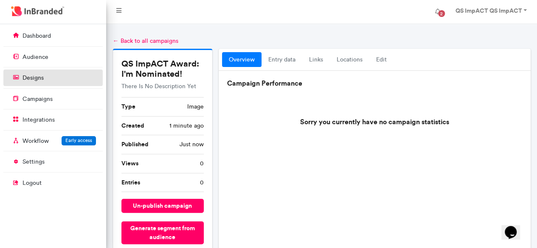
click at [46, 71] on link "designs" at bounding box center [52, 78] width 99 height 16
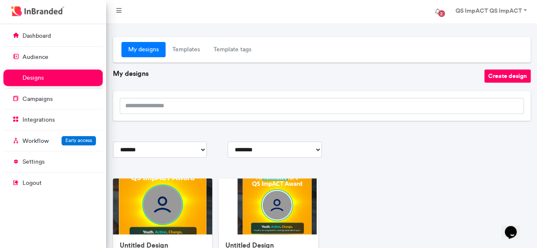
scroll to position [76, 0]
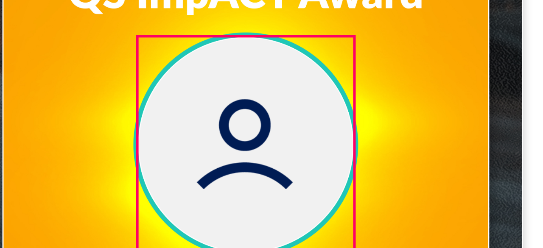
click at [295, 121] on div at bounding box center [250, 136] width 157 height 197
click at [247, 125] on img at bounding box center [250, 133] width 60 height 60
click at [247, 123] on img at bounding box center [250, 133] width 60 height 60
click at [271, 149] on img at bounding box center [250, 133] width 60 height 60
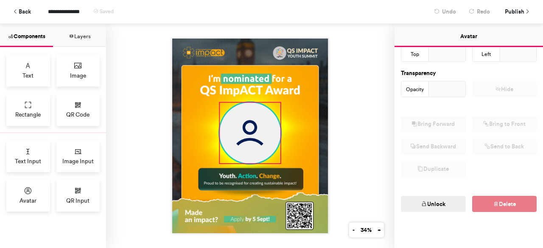
scroll to position [125, 0]
click at [433, 208] on button "Unlock" at bounding box center [433, 204] width 65 height 16
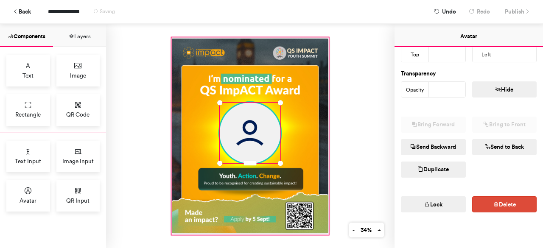
click at [283, 135] on div at bounding box center [250, 136] width 157 height 197
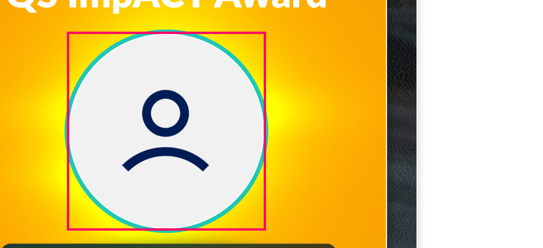
click at [262, 127] on img at bounding box center [250, 133] width 60 height 60
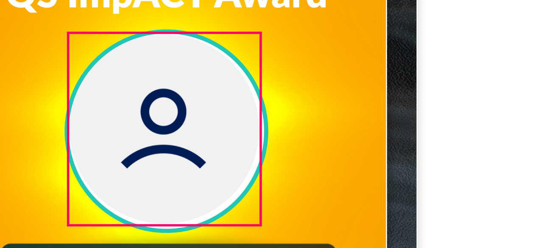
click at [275, 158] on div at bounding box center [250, 136] width 156 height 195
type input "***"
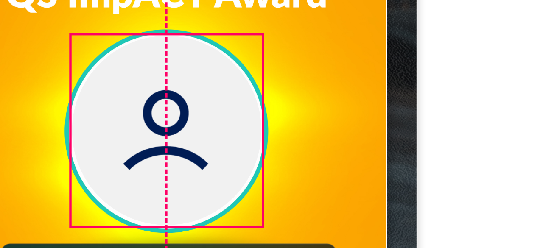
click at [261, 135] on img at bounding box center [250, 133] width 59 height 59
type input "***"
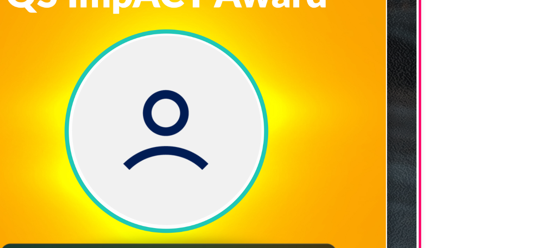
click at [301, 130] on div at bounding box center [250, 136] width 157 height 197
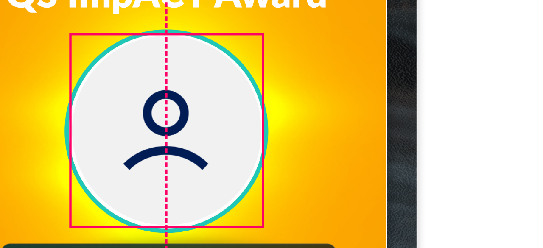
click at [255, 126] on img at bounding box center [250, 133] width 59 height 59
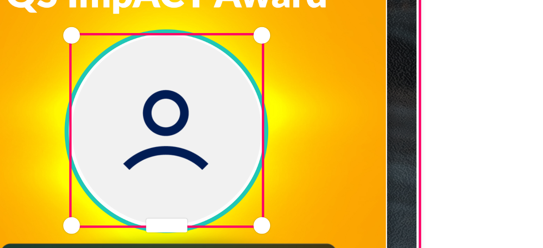
click at [308, 135] on div at bounding box center [250, 136] width 157 height 197
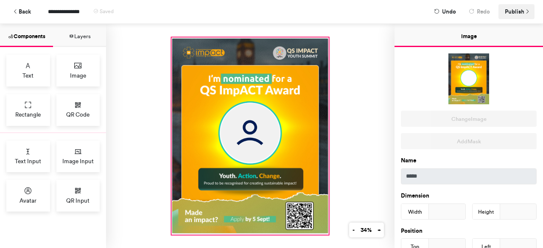
click at [518, 13] on span "Publish" at bounding box center [515, 11] width 20 height 15
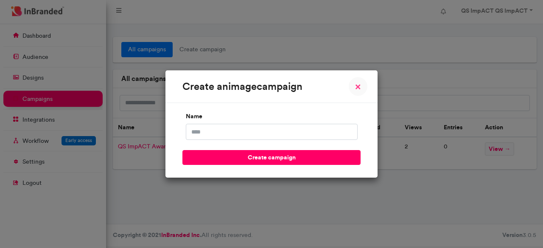
click at [360, 90] on span "×" at bounding box center [358, 86] width 6 height 10
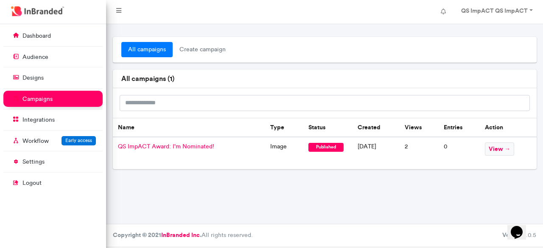
click at [196, 146] on span "QS ImpACT Award: I'm Nominated!" at bounding box center [166, 146] width 96 height 7
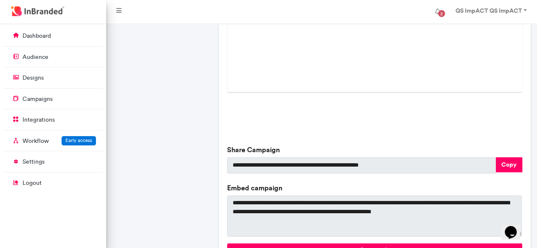
scroll to position [253, 0]
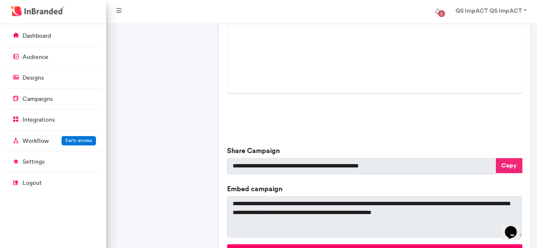
click at [510, 162] on button "Copy" at bounding box center [509, 165] width 26 height 15
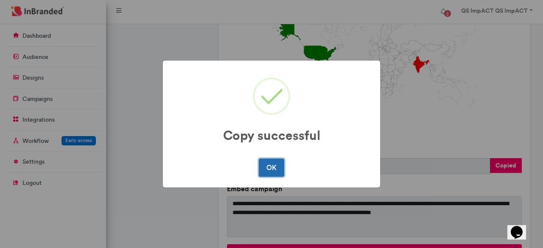
click at [269, 163] on button "OK" at bounding box center [271, 168] width 25 height 18
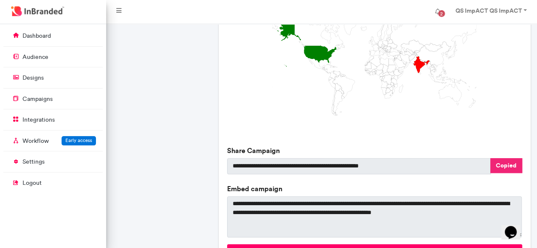
click at [509, 169] on button "Copied" at bounding box center [506, 165] width 32 height 15
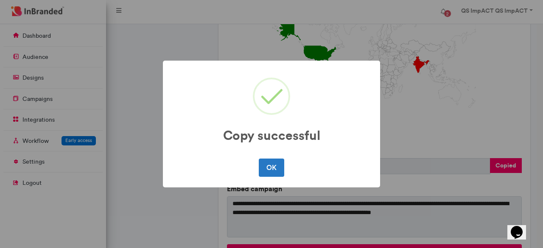
click at [402, 106] on div "Copy successful × OK No Cancel" at bounding box center [271, 124] width 543 height 248
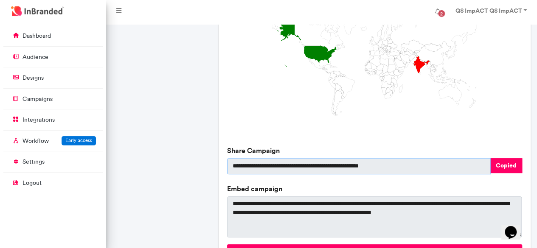
scroll to position [0, 0]
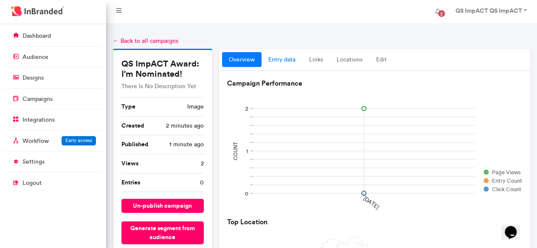
click at [282, 62] on link "entry data" at bounding box center [281, 59] width 41 height 15
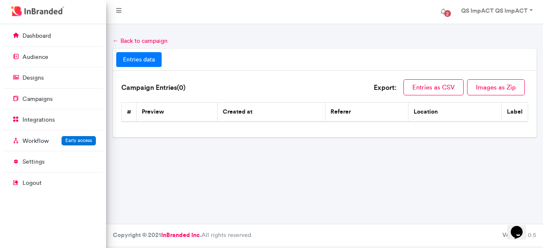
click at [145, 123] on div "# preview created at referer location label" at bounding box center [324, 115] width 407 height 27
click at [125, 45] on div "← Back to campaign" at bounding box center [325, 41] width 424 height 8
click at [127, 42] on link "← Back to campaign" at bounding box center [140, 40] width 55 height 7
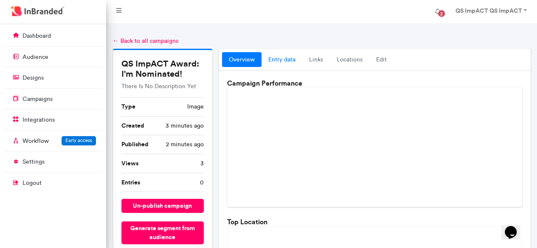
click at [286, 59] on link "entry data" at bounding box center [281, 59] width 41 height 15
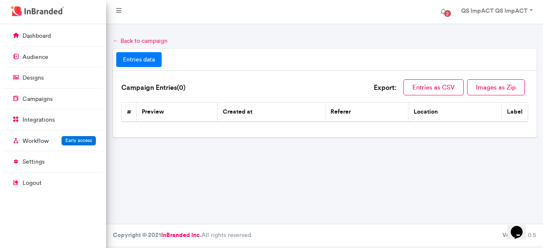
click at [129, 39] on link "← Back to campaign" at bounding box center [140, 40] width 55 height 7
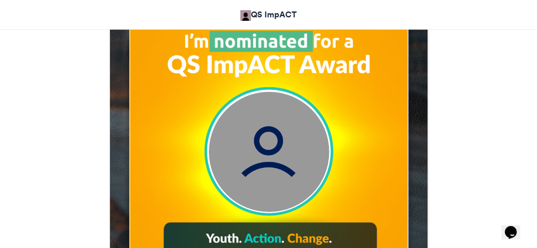
click at [262, 139] on img at bounding box center [268, 152] width 121 height 121
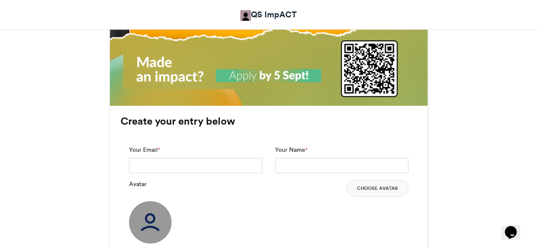
scroll to position [559, 0]
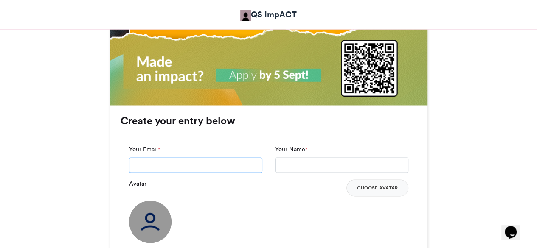
click at [166, 168] on input "Your Email *" at bounding box center [195, 164] width 133 height 15
type input "**********"
click at [345, 166] on input "Your Name *" at bounding box center [341, 164] width 133 height 15
type input "**********"
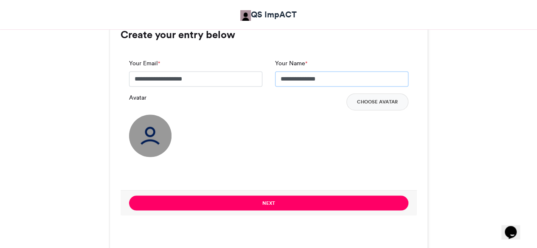
scroll to position [648, 0]
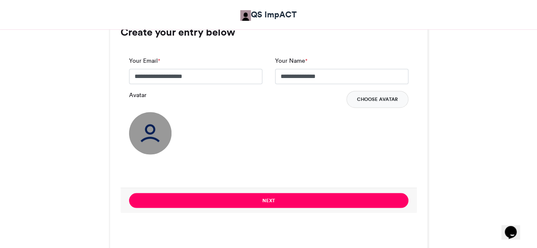
click at [396, 95] on button "Choose Avatar" at bounding box center [377, 99] width 62 height 17
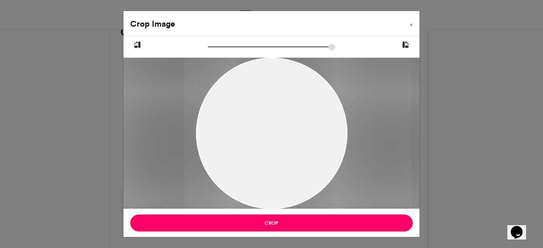
drag, startPoint x: 282, startPoint y: 138, endPoint x: 303, endPoint y: 139, distance: 21.2
click at [303, 139] on div at bounding box center [297, 134] width 227 height 152
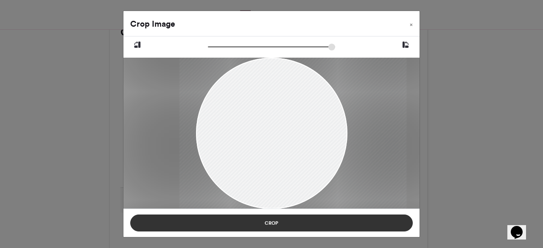
click at [307, 219] on button "Crop" at bounding box center [271, 223] width 283 height 17
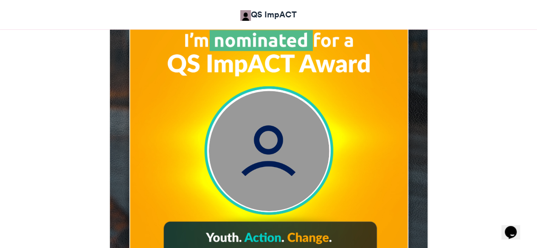
scroll to position [308, 0]
